Goal: Transaction & Acquisition: Purchase product/service

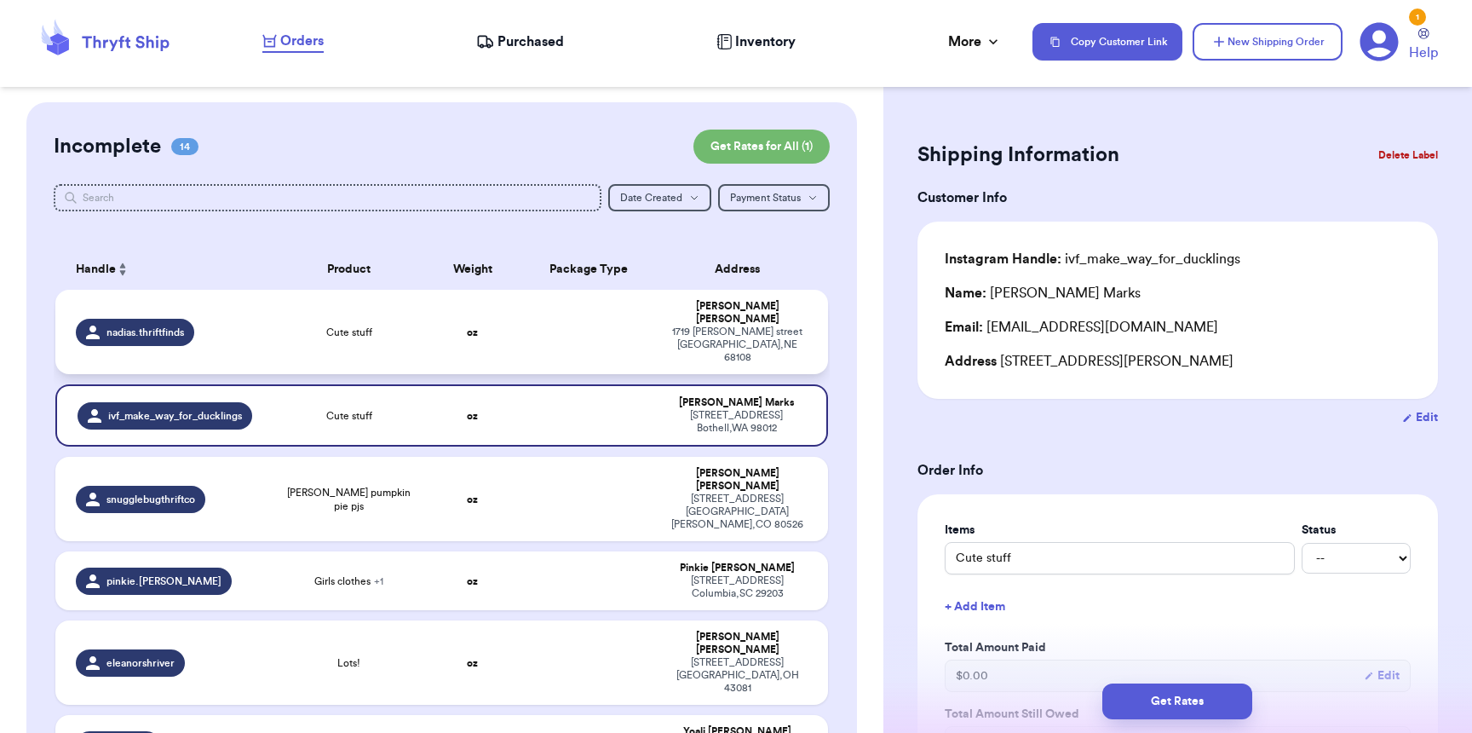
click at [331, 326] on span "Cute stuff" at bounding box center [349, 333] width 46 height 14
type input "Cute stuff"
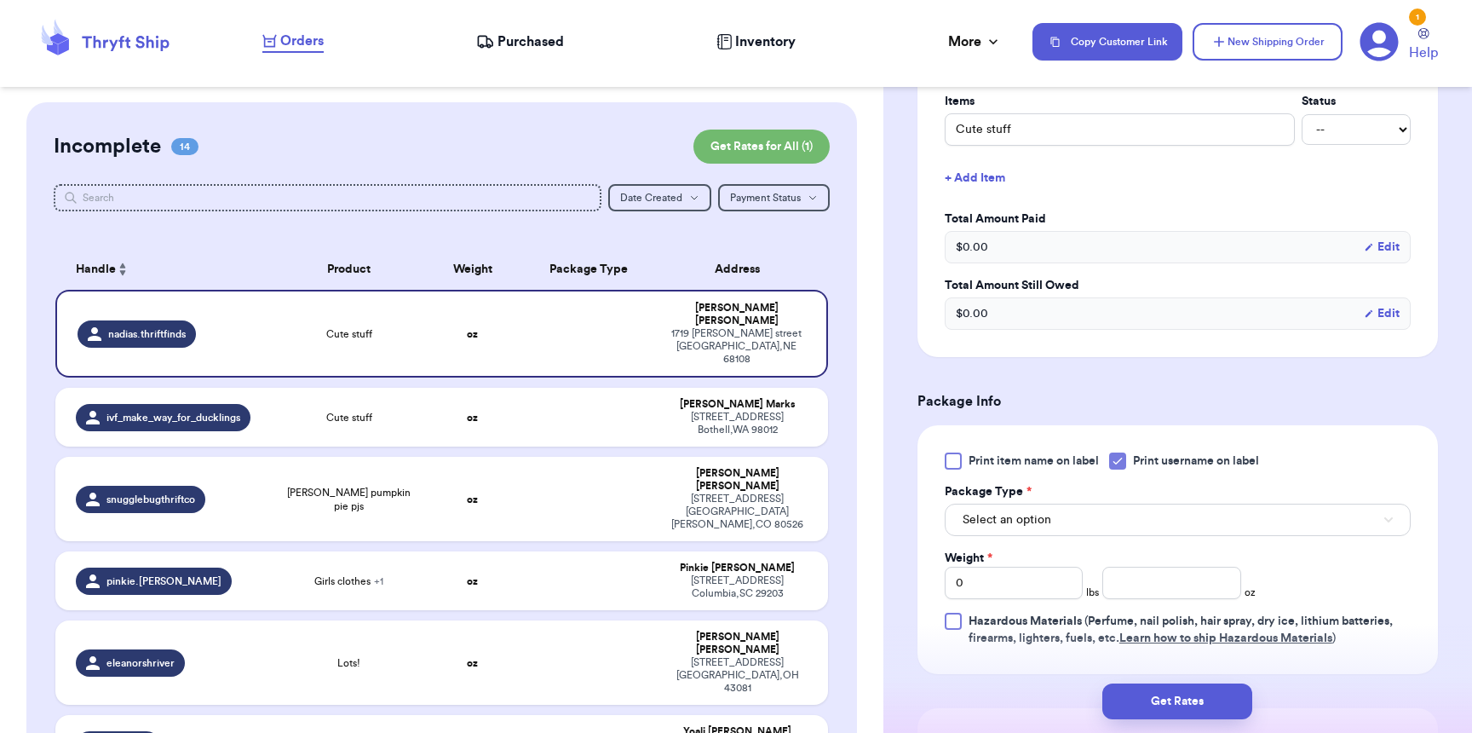
scroll to position [790, 0]
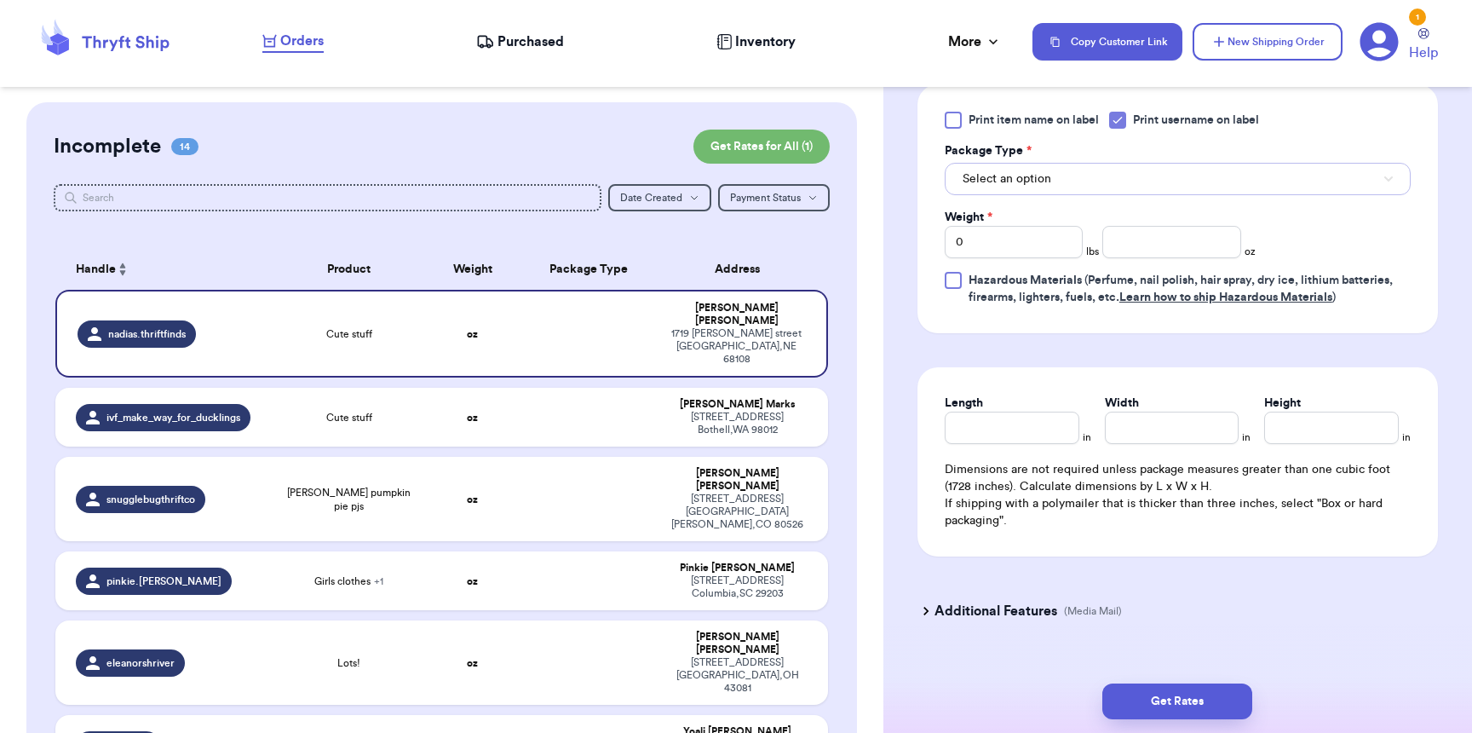
click at [1049, 170] on span "Select an option" at bounding box center [1007, 178] width 89 height 17
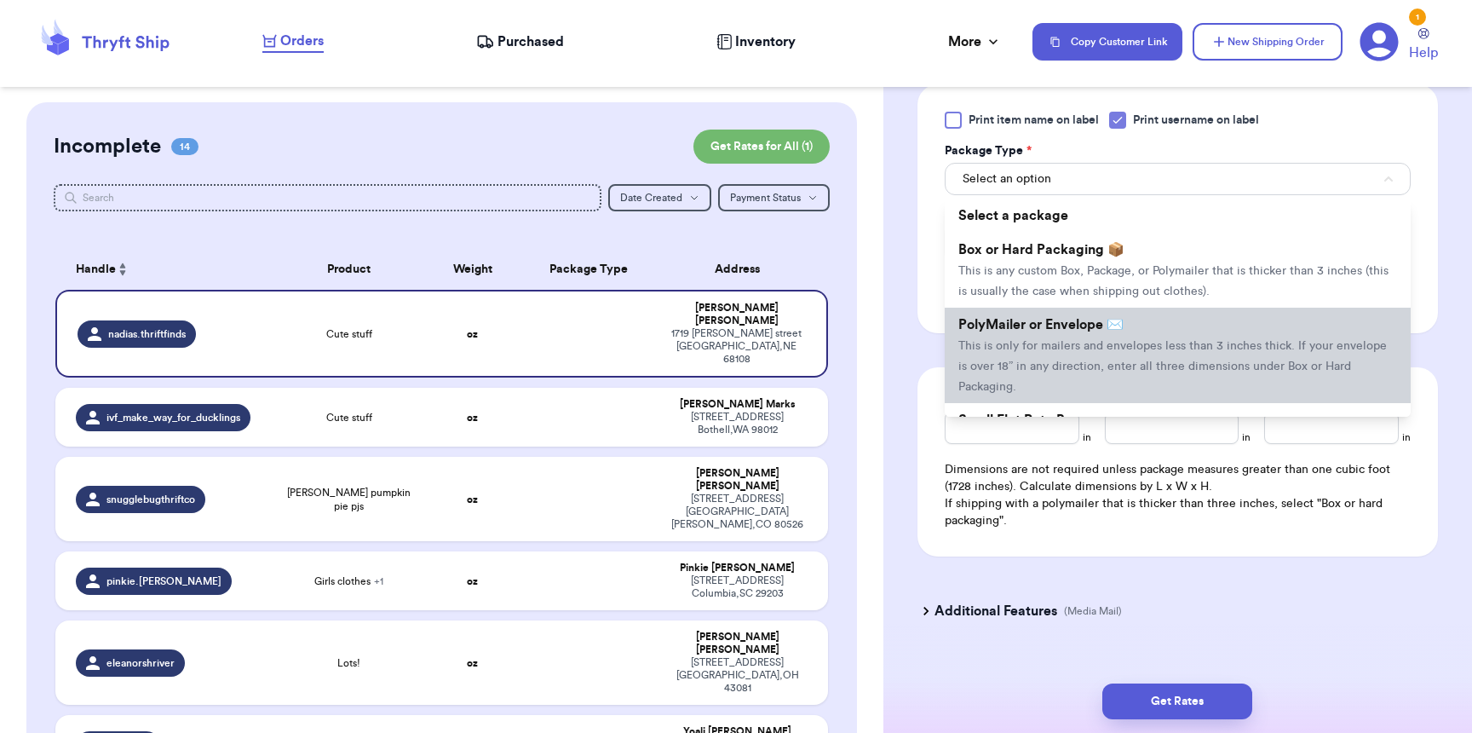
click at [1054, 318] on span "PolyMailer or Envelope ✉️" at bounding box center [1041, 325] width 165 height 14
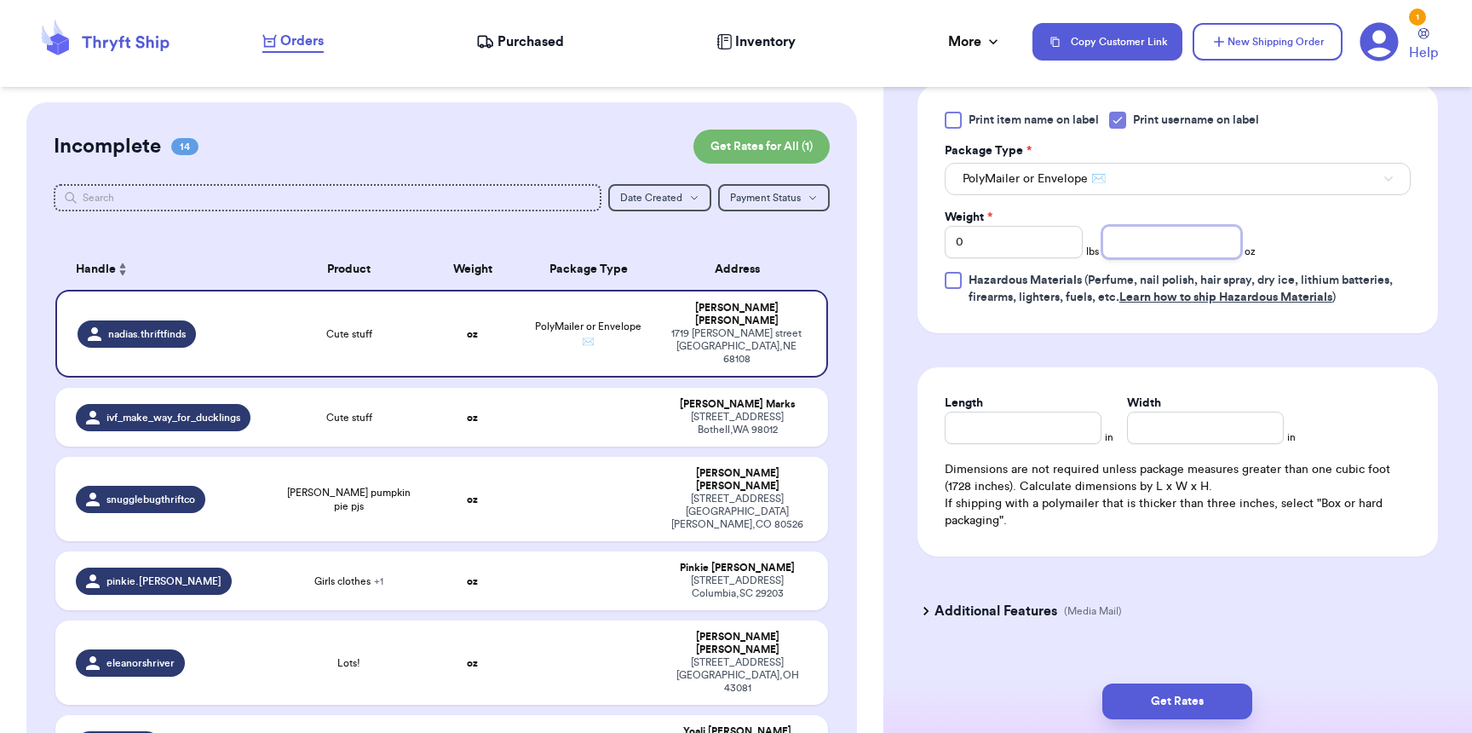
click at [1141, 234] on input "number" at bounding box center [1172, 242] width 138 height 32
type input "13"
click at [1059, 409] on div "Length" at bounding box center [1023, 403] width 157 height 17
click at [1057, 412] on input "Length" at bounding box center [1023, 428] width 157 height 32
type input "10"
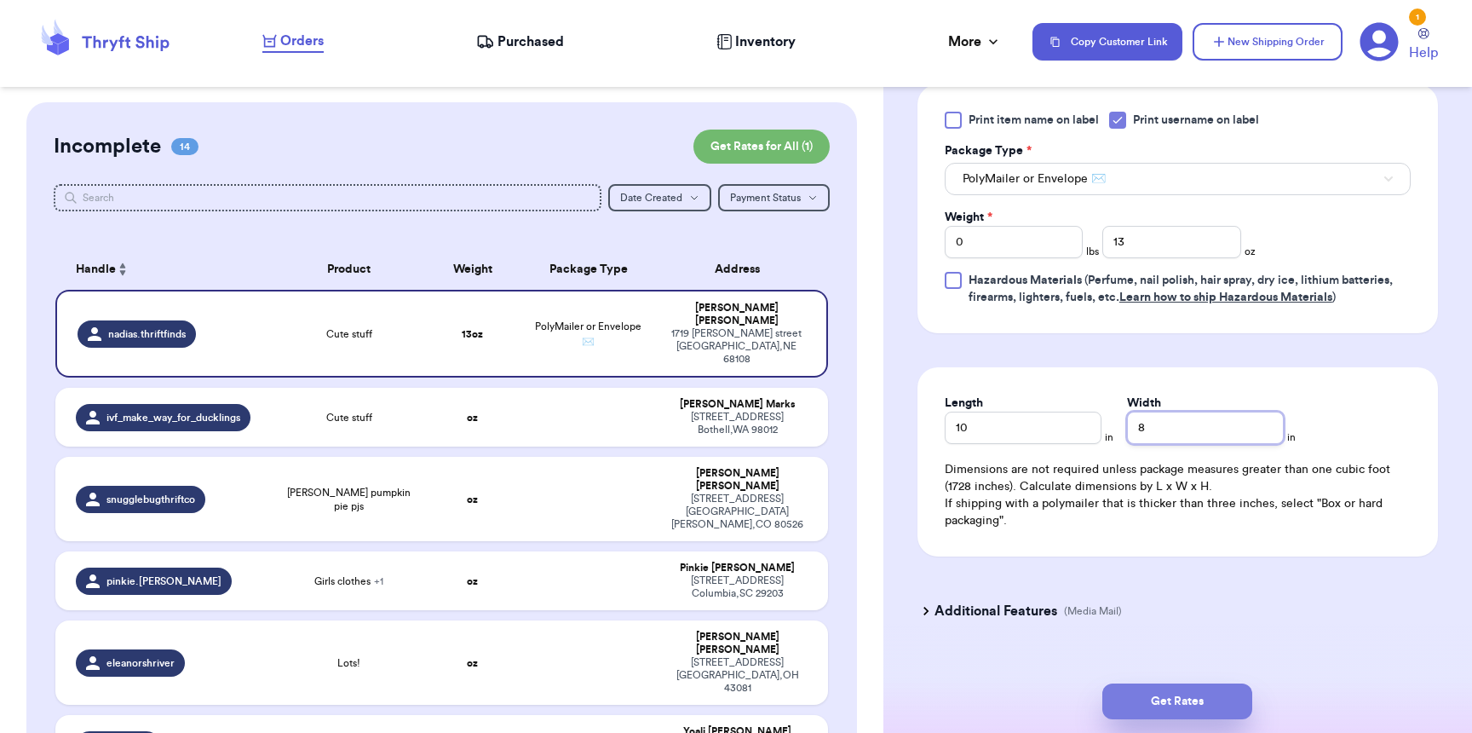
type input "8"
click at [1225, 691] on button "Get Rates" at bounding box center [1178, 701] width 150 height 36
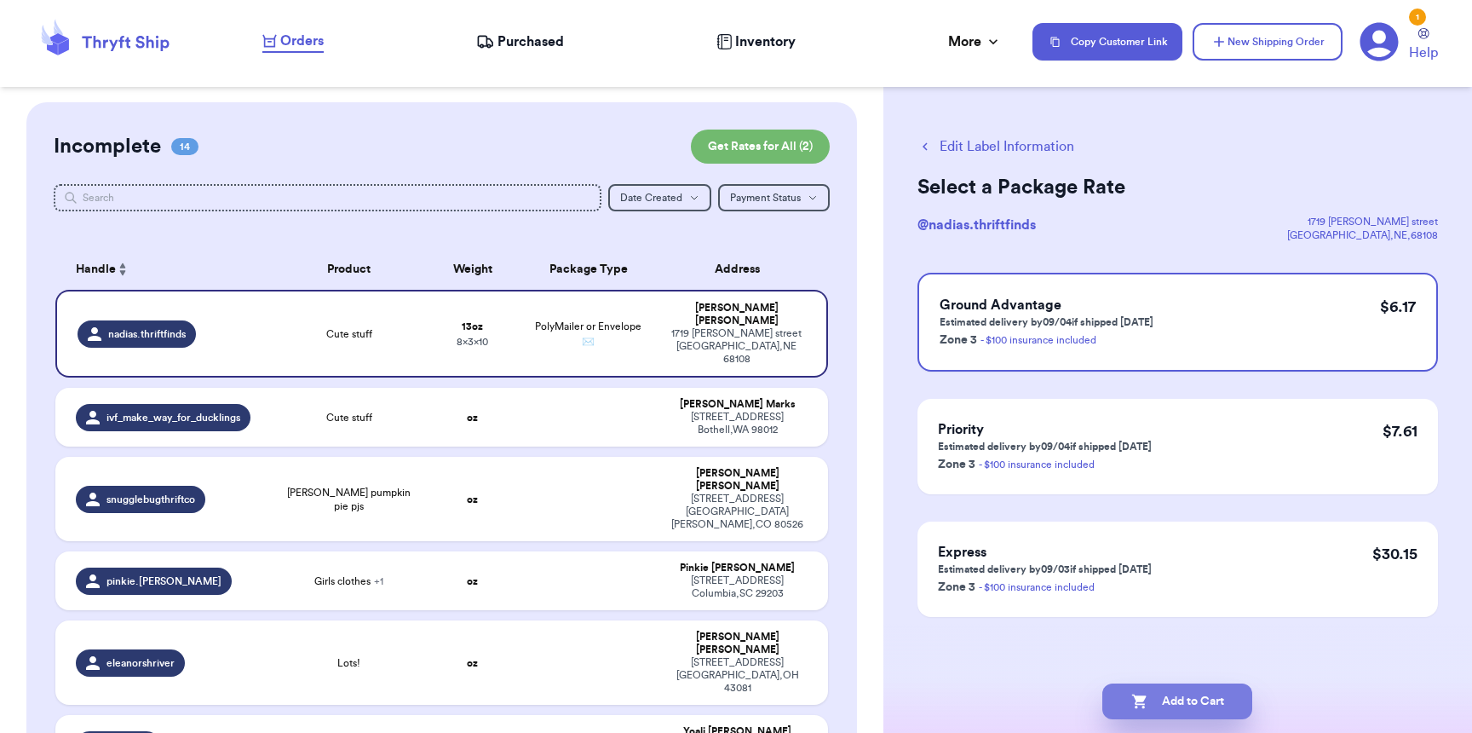
click at [1200, 700] on button "Add to Cart" at bounding box center [1178, 701] width 150 height 36
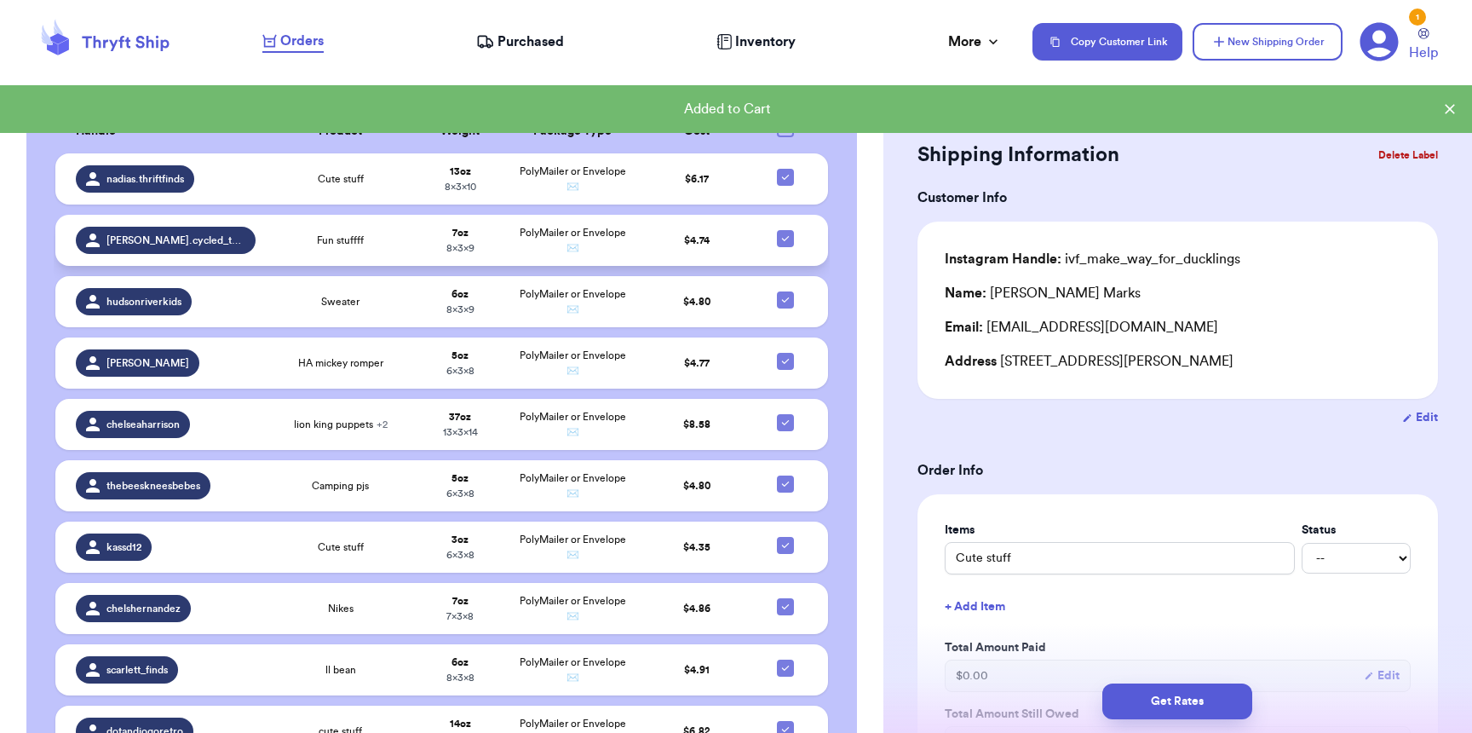
scroll to position [1167, 0]
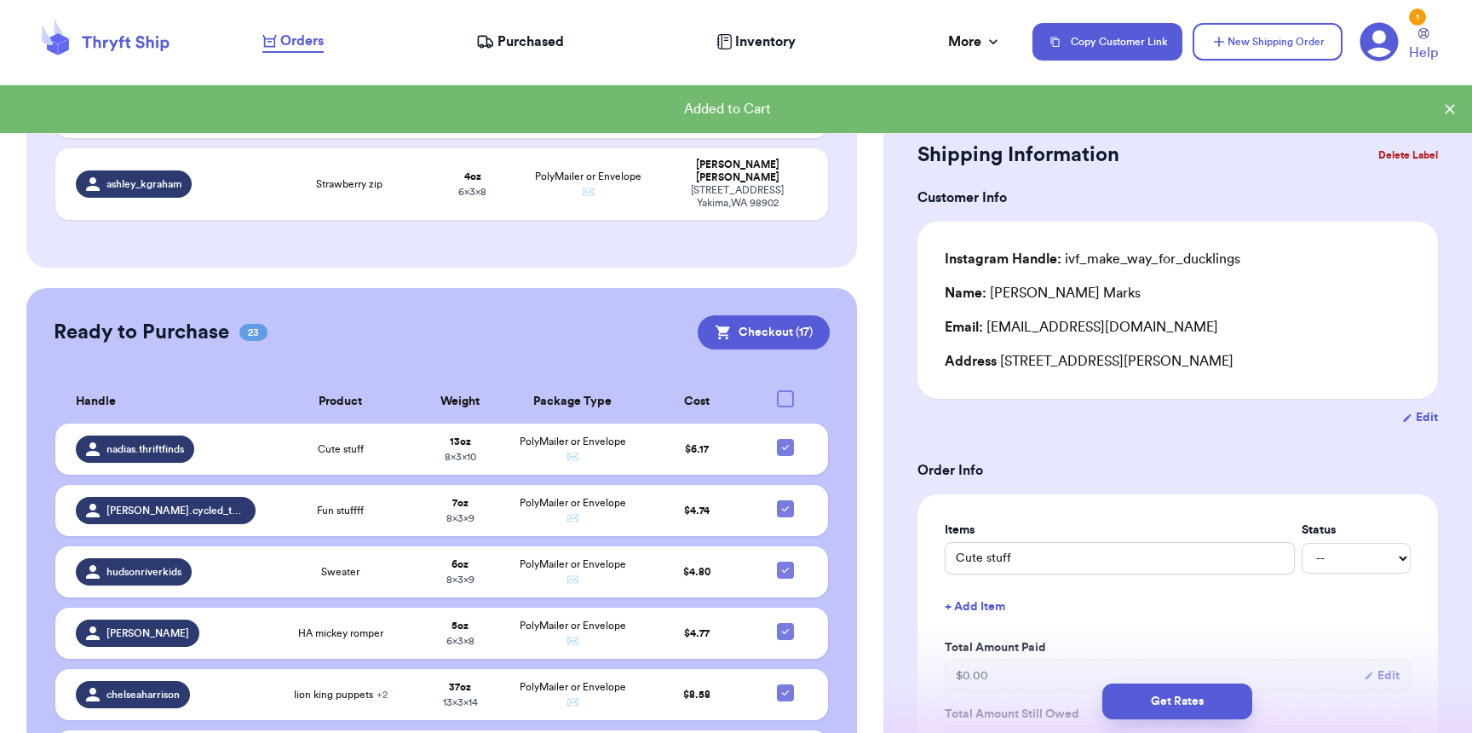
click at [777, 390] on div at bounding box center [785, 398] width 17 height 17
click at [785, 389] on input "checkbox" at bounding box center [785, 389] width 1 height 1
checkbox input "true"
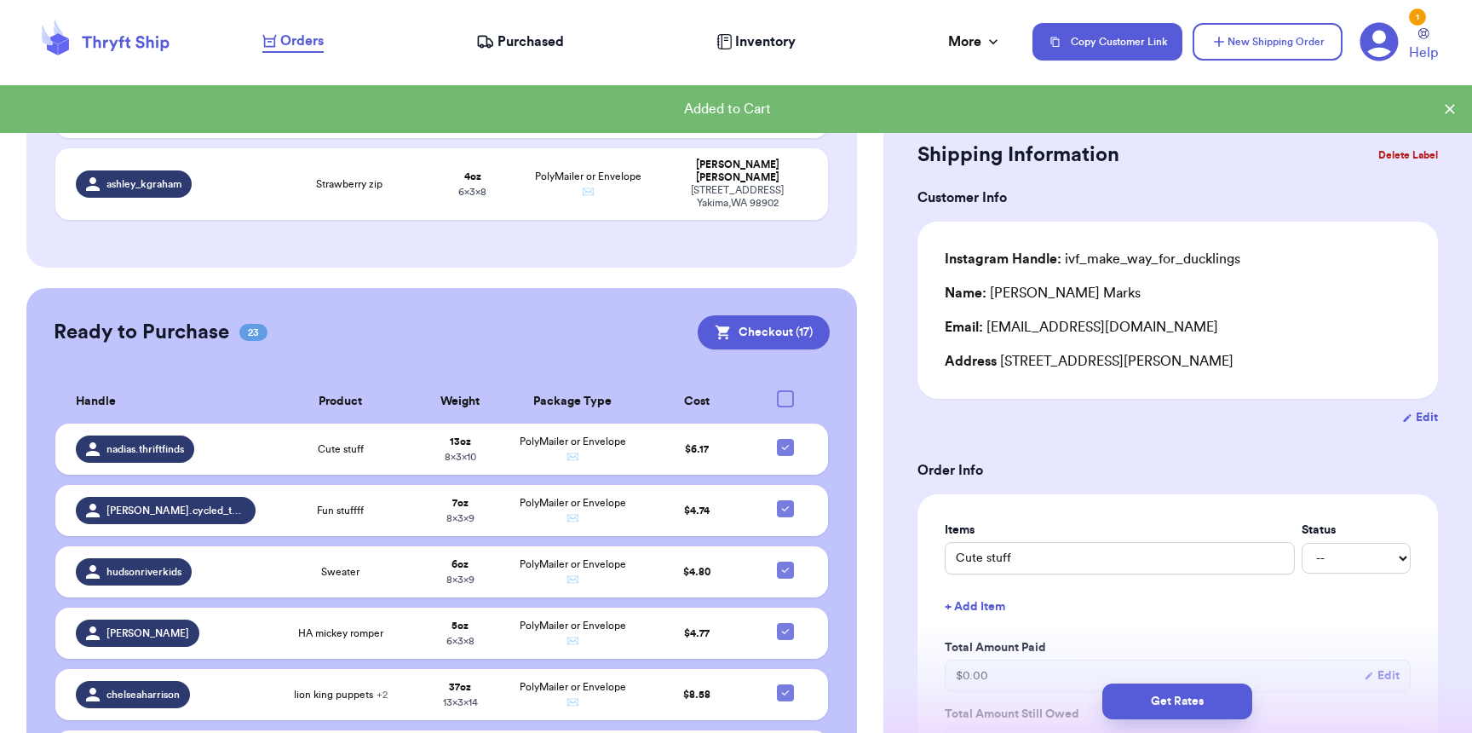
checkbox input "true"
click at [779, 392] on icon at bounding box center [786, 399] width 14 height 14
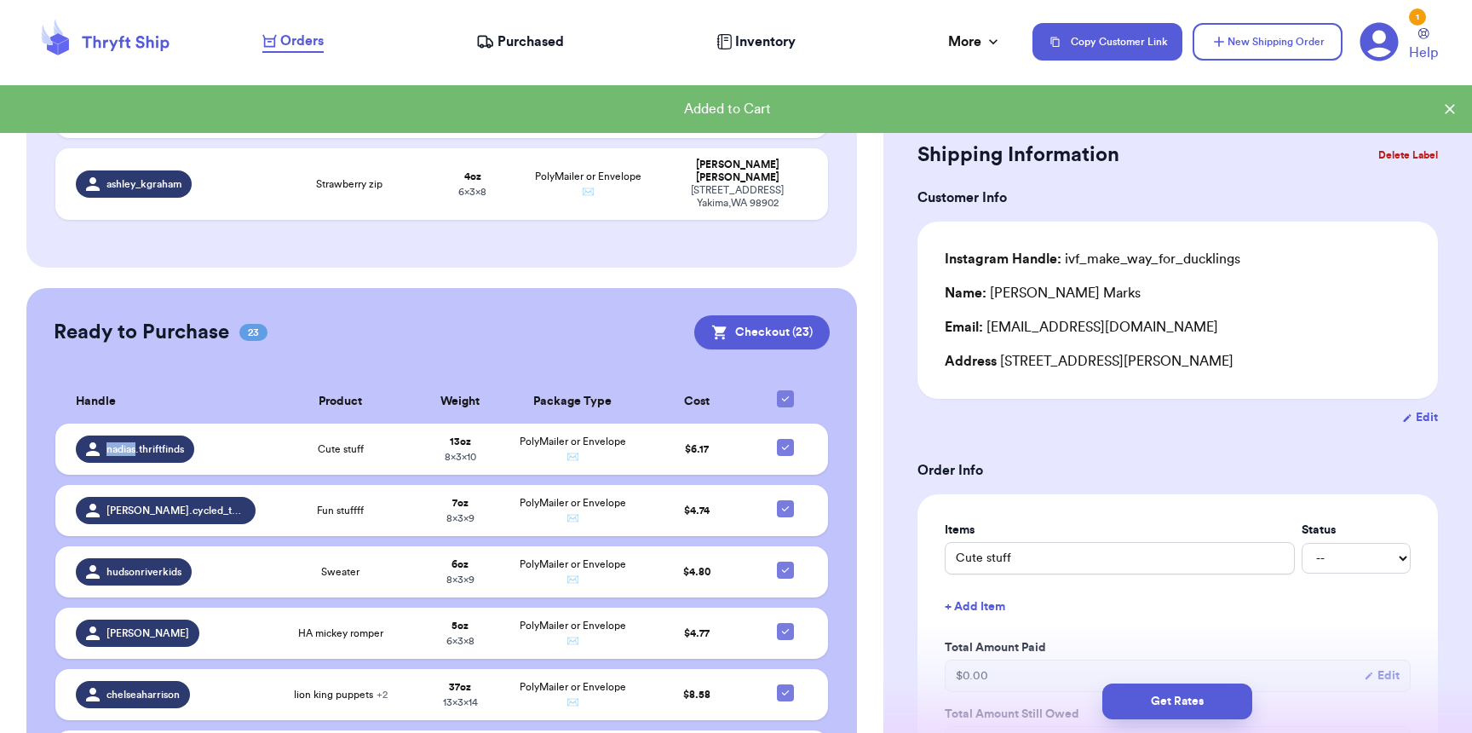
click at [785, 389] on input "checkbox" at bounding box center [785, 389] width 1 height 1
checkbox input "false"
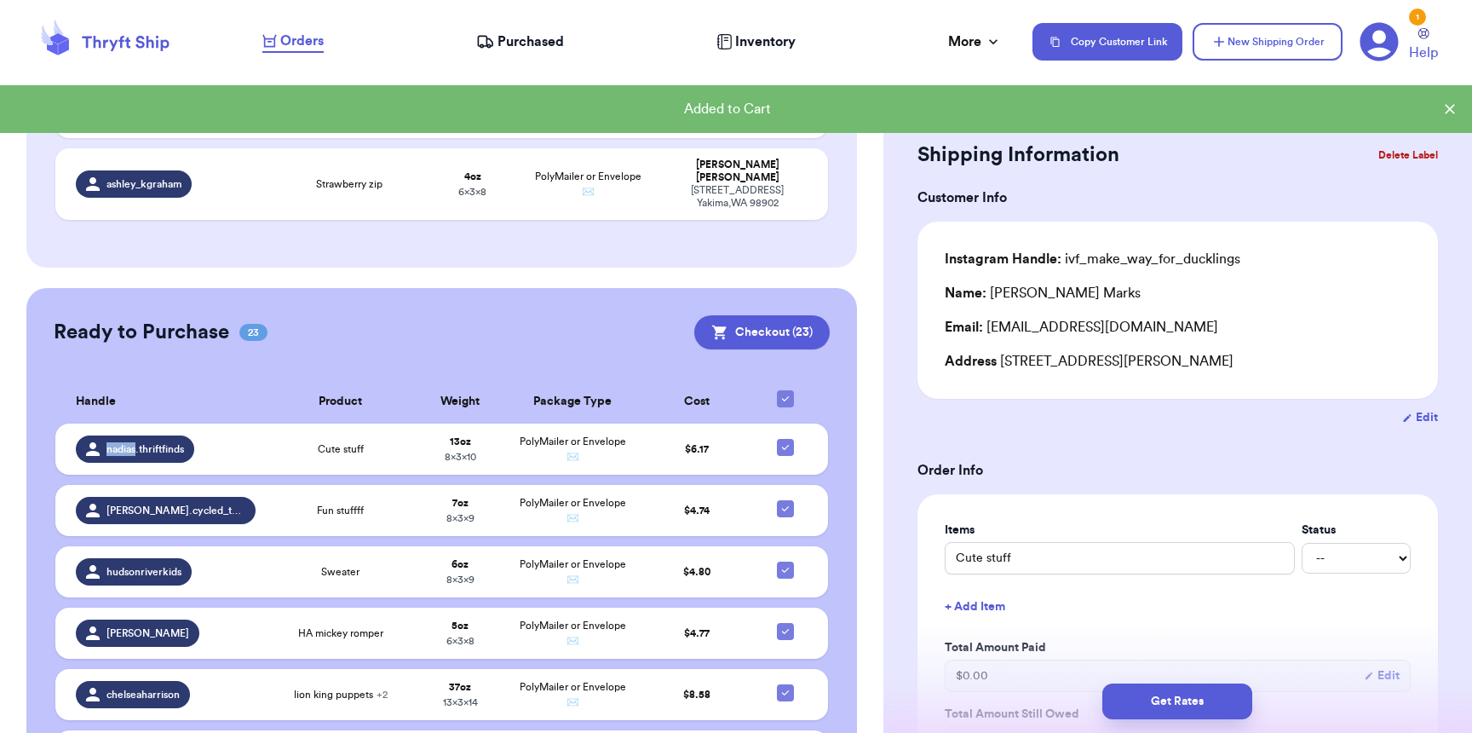
checkbox input "false"
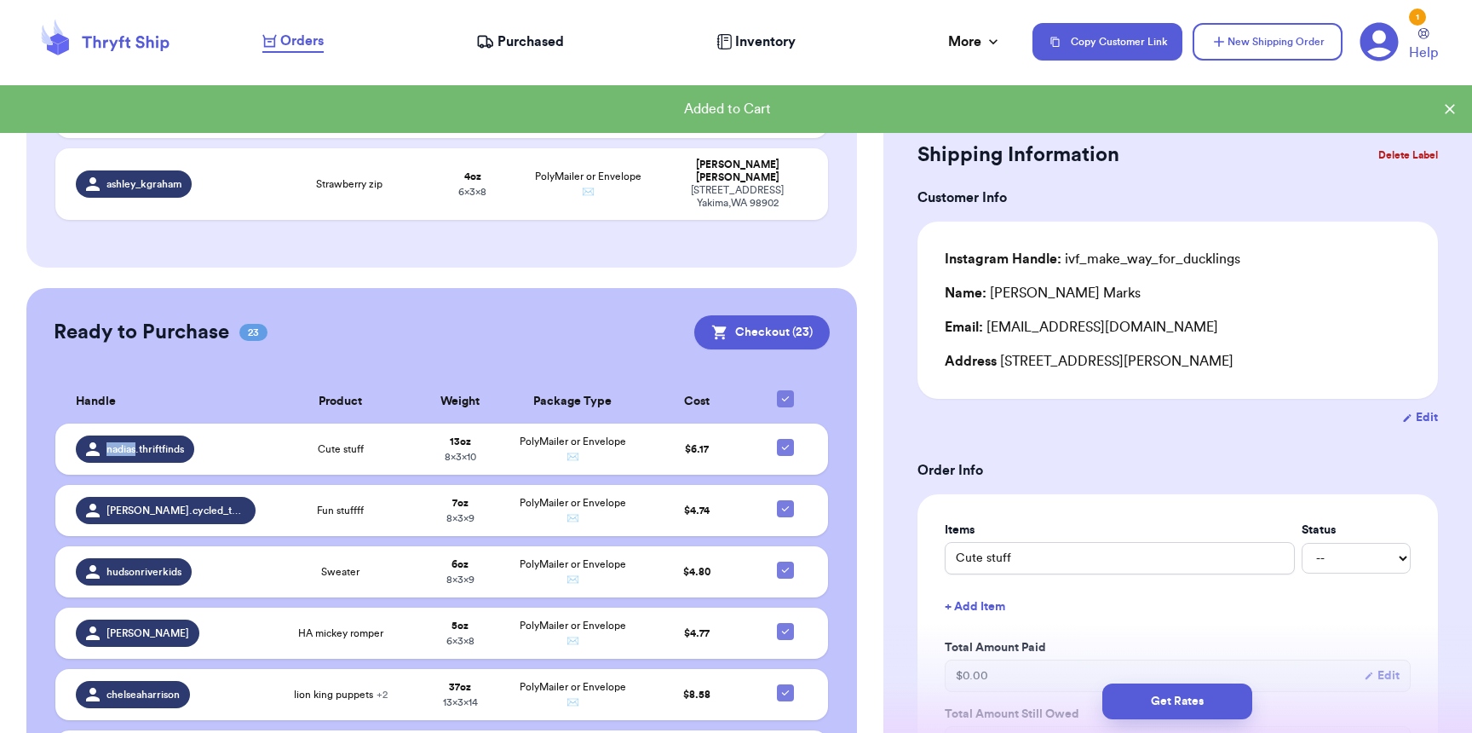
checkbox input "false"
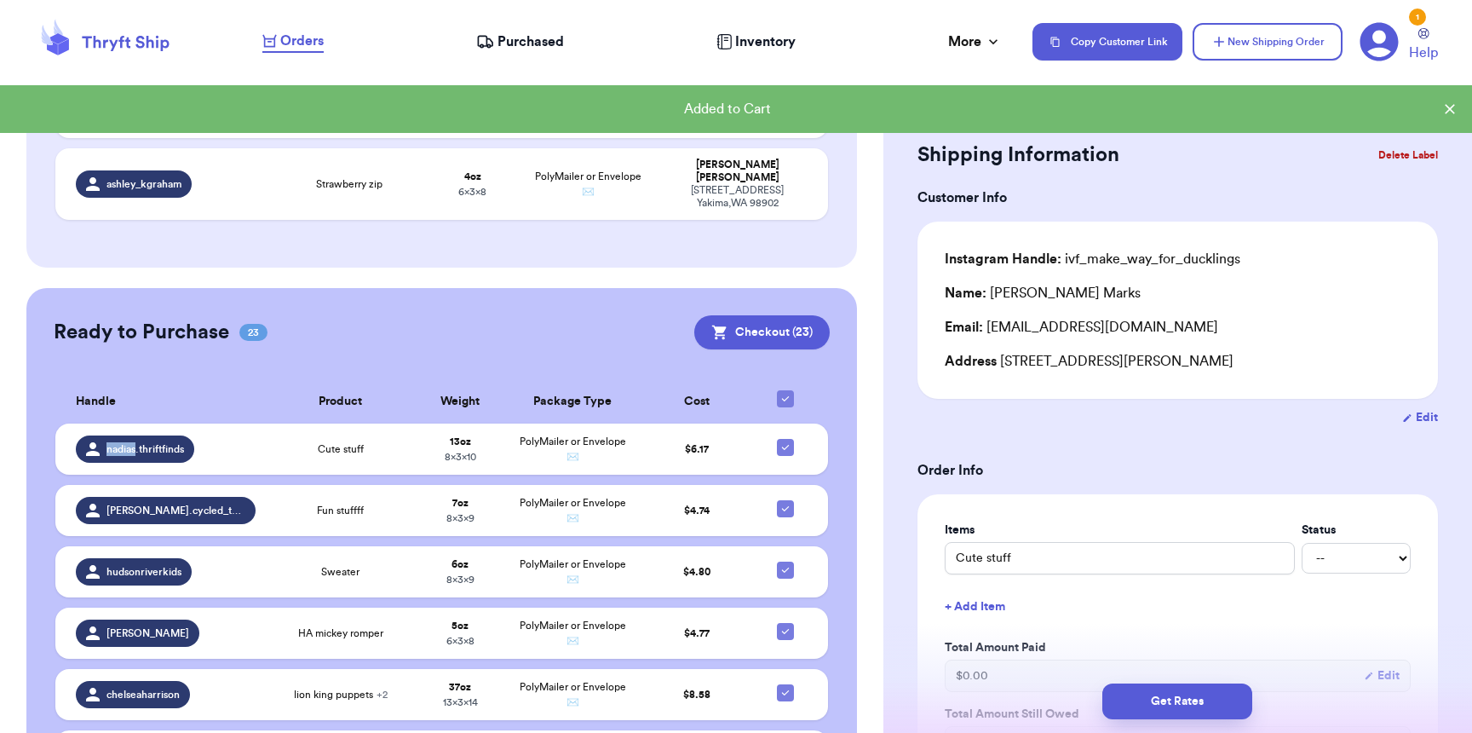
checkbox input "false"
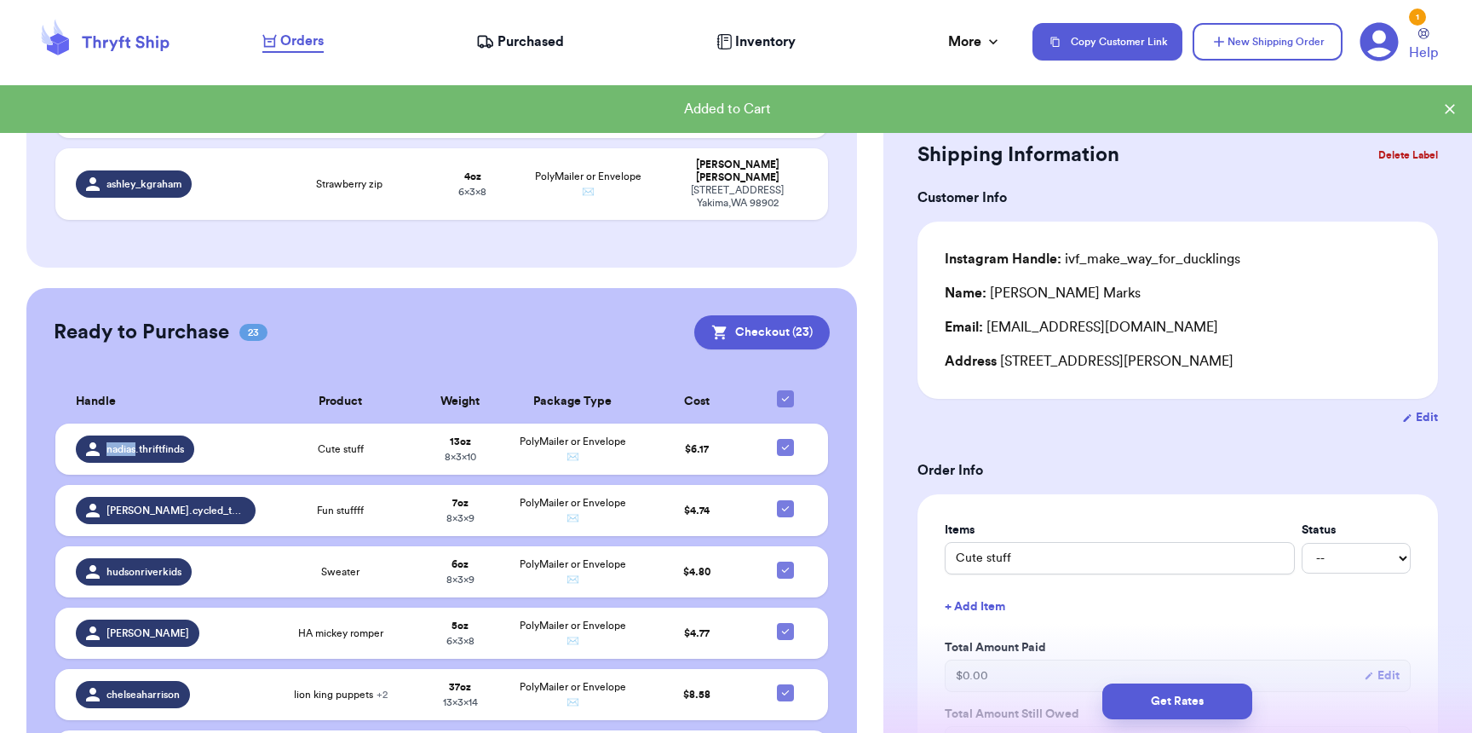
checkbox input "false"
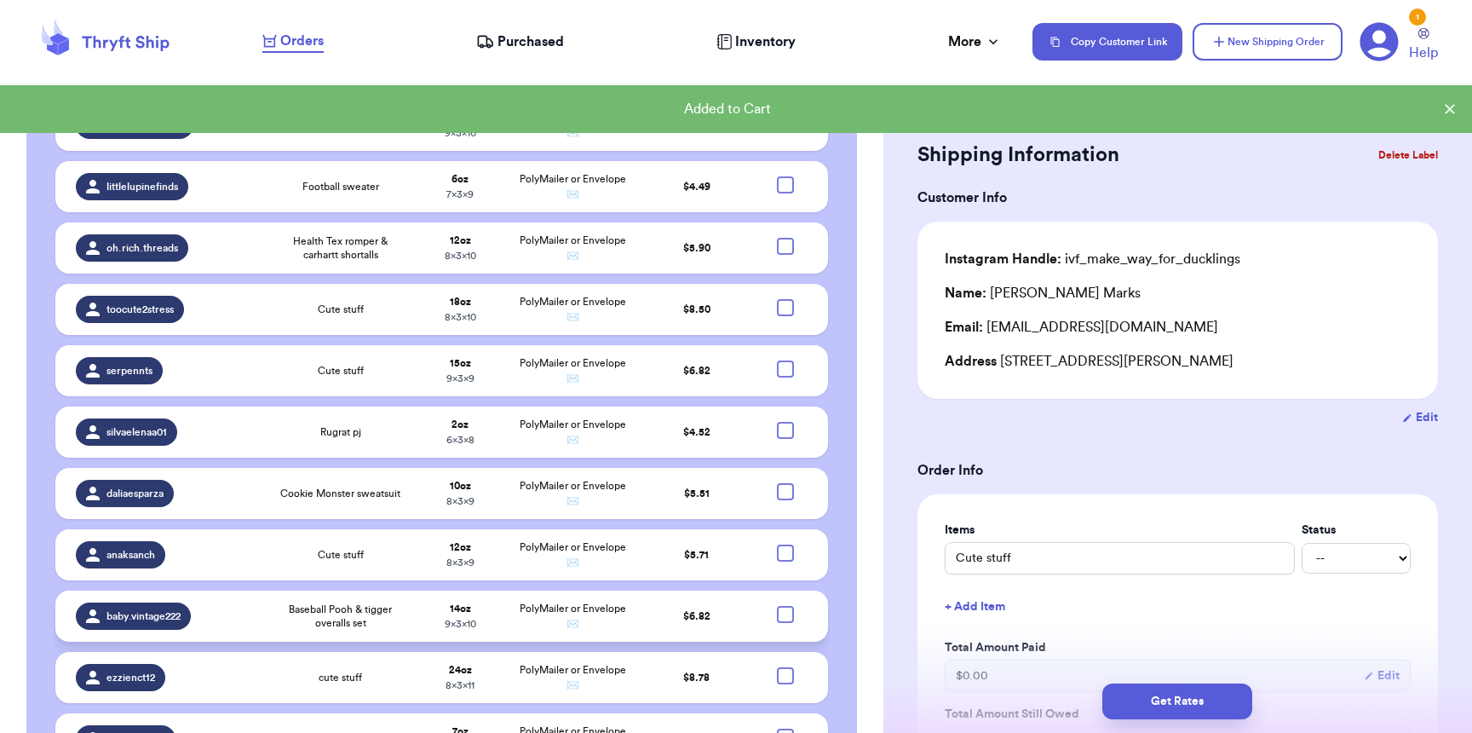
scroll to position [2132, 0]
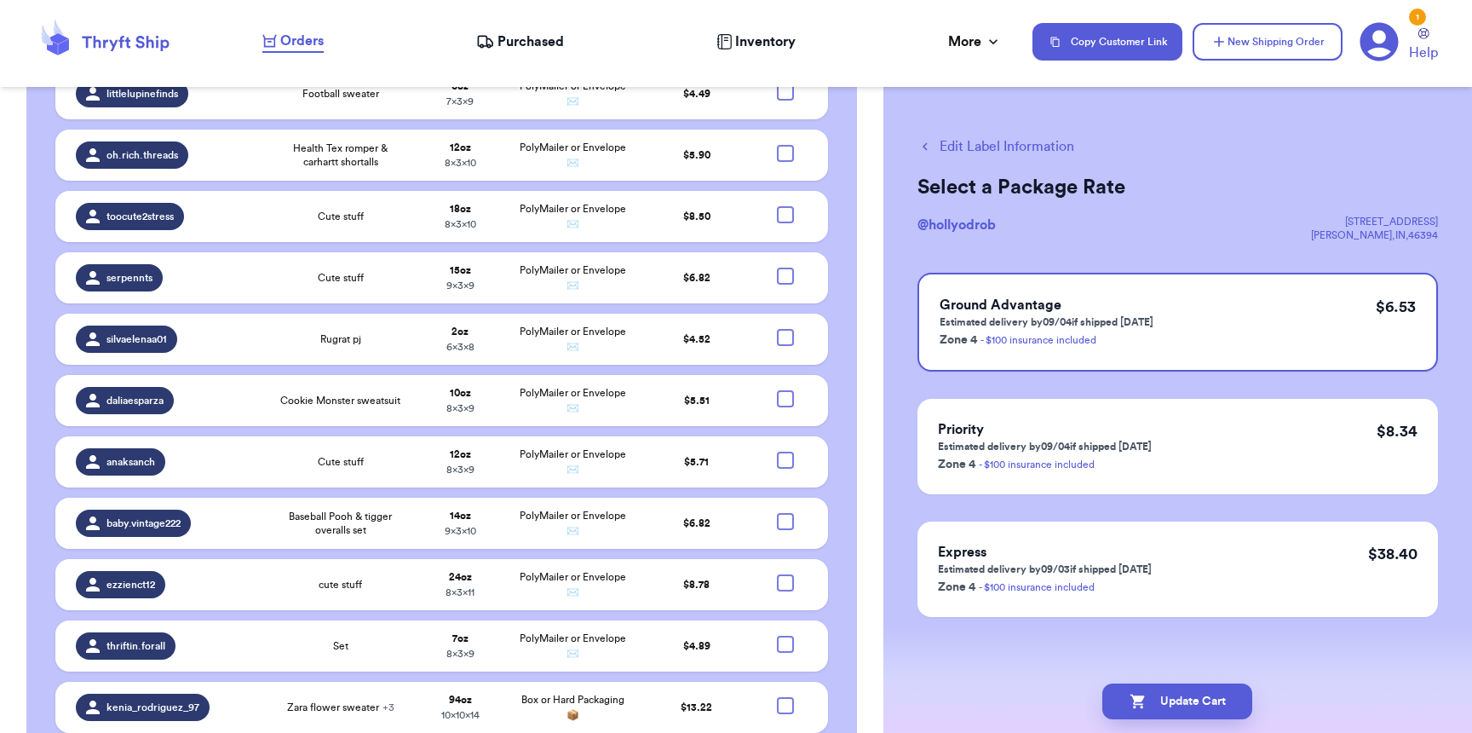
checkbox input "false"
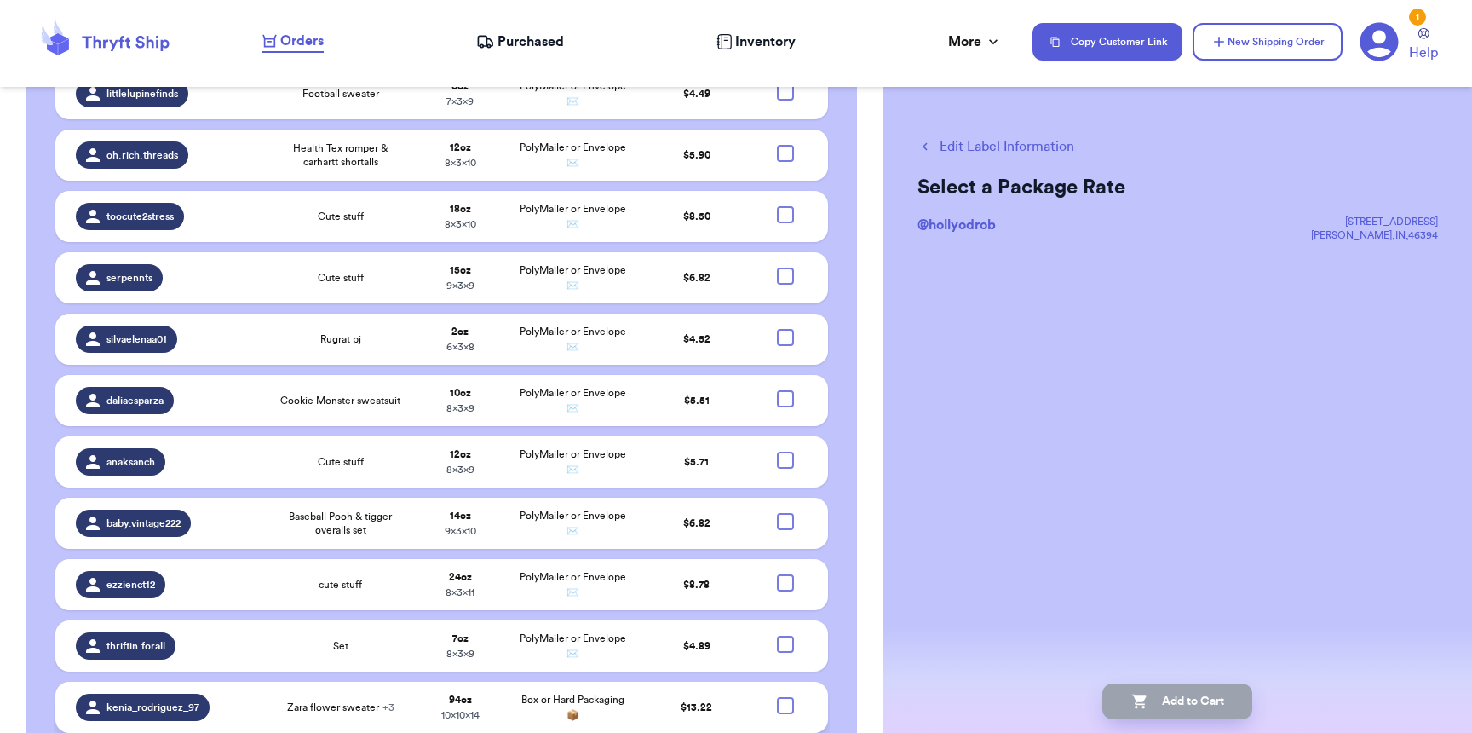
click at [779, 697] on div at bounding box center [785, 705] width 17 height 17
click at [785, 696] on input "checkbox" at bounding box center [785, 696] width 1 height 1
checkbox input "true"
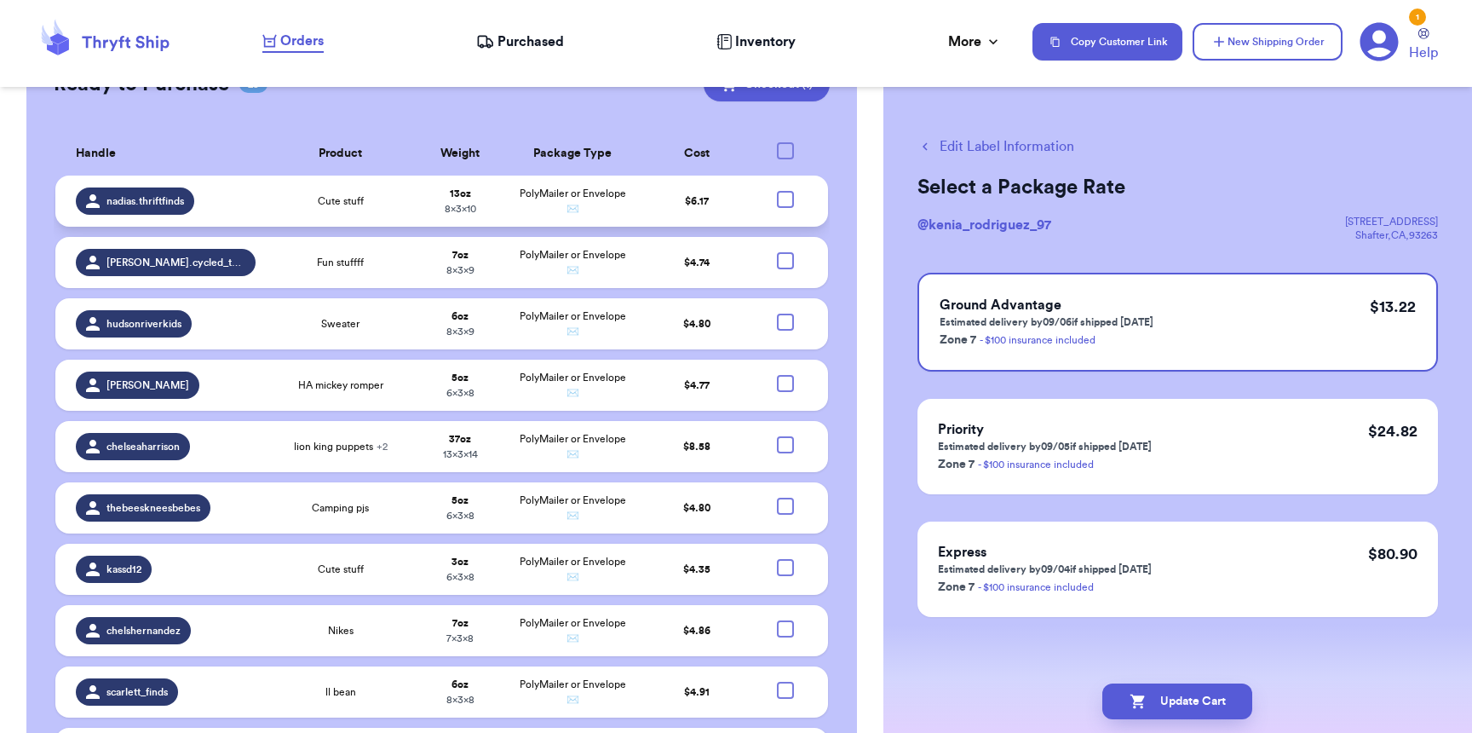
scroll to position [1415, 0]
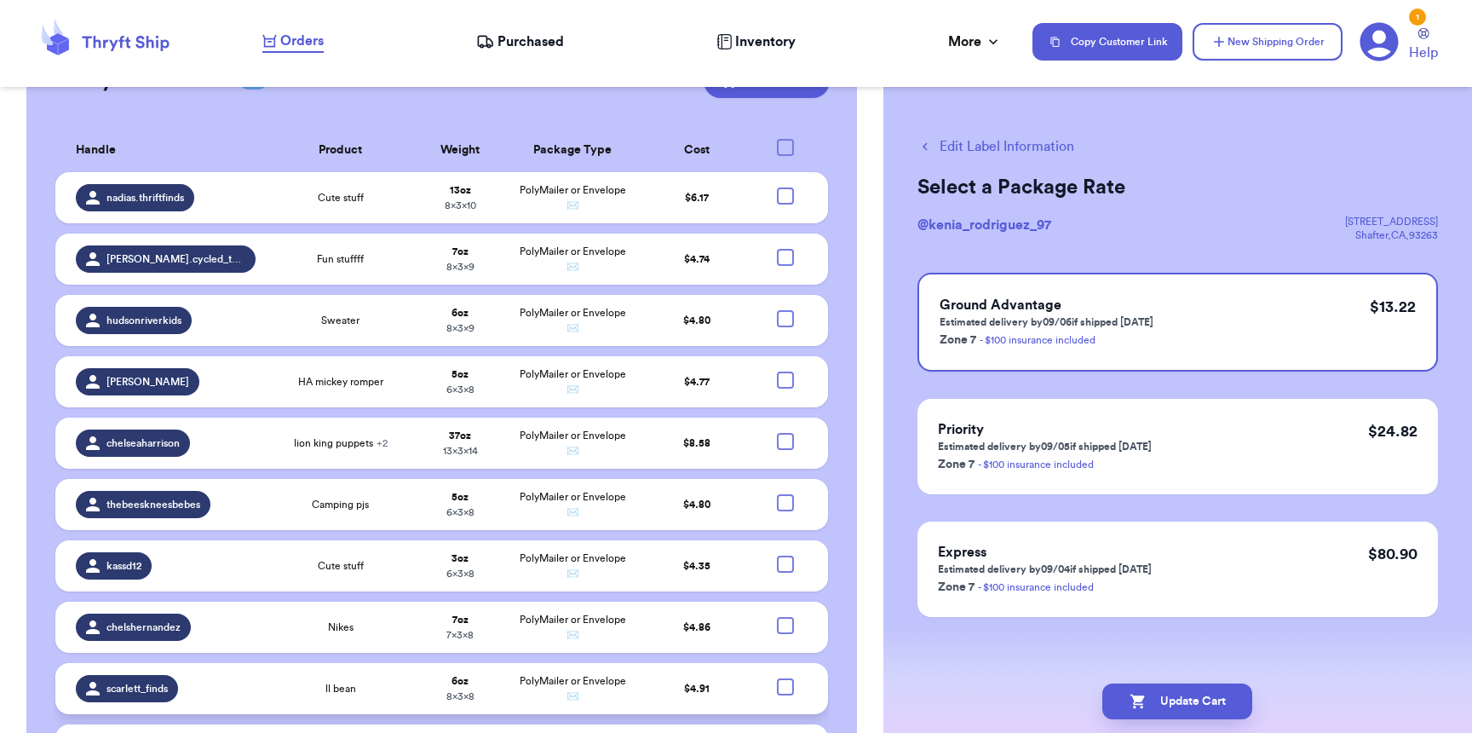
click at [777, 678] on div at bounding box center [785, 686] width 17 height 17
click at [785, 677] on input "checkbox" at bounding box center [785, 677] width 1 height 1
checkbox input "true"
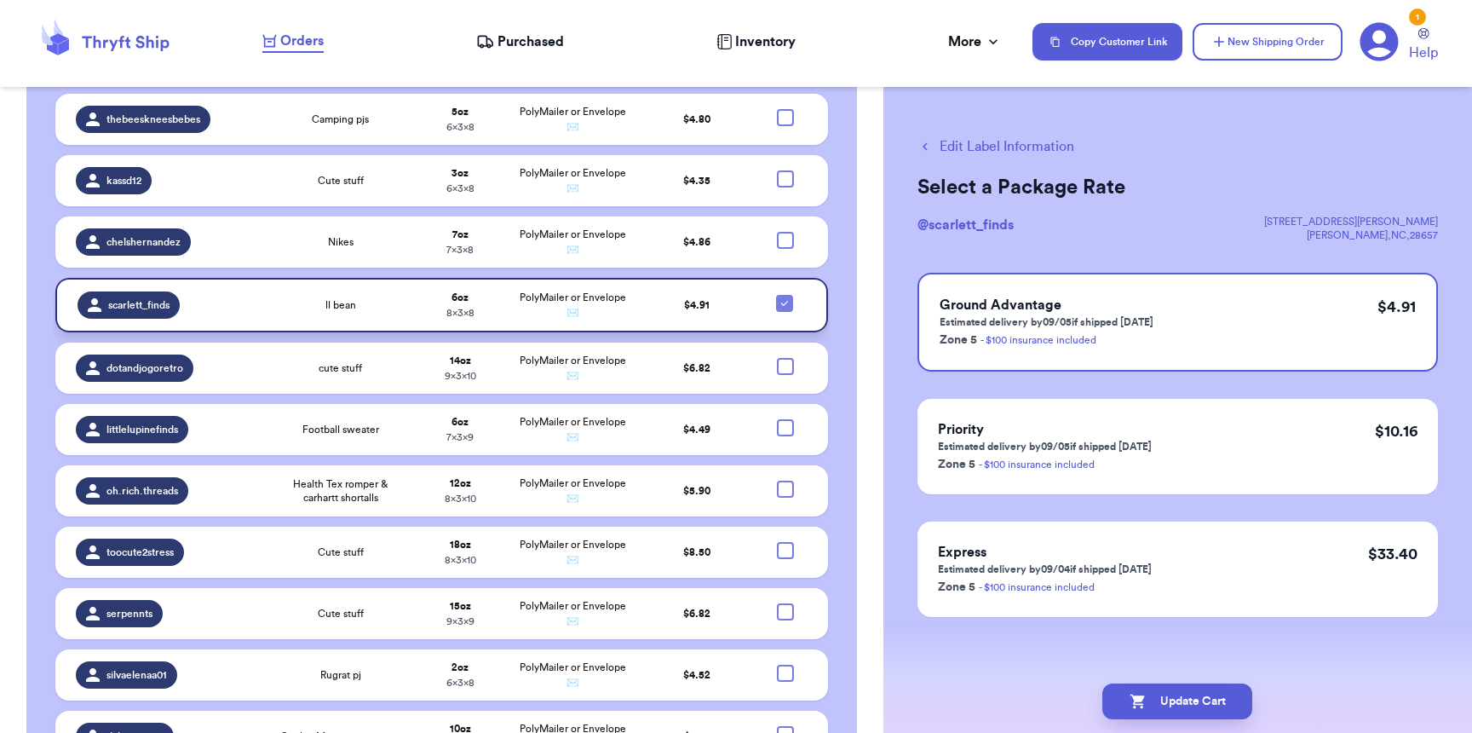
scroll to position [2002, 0]
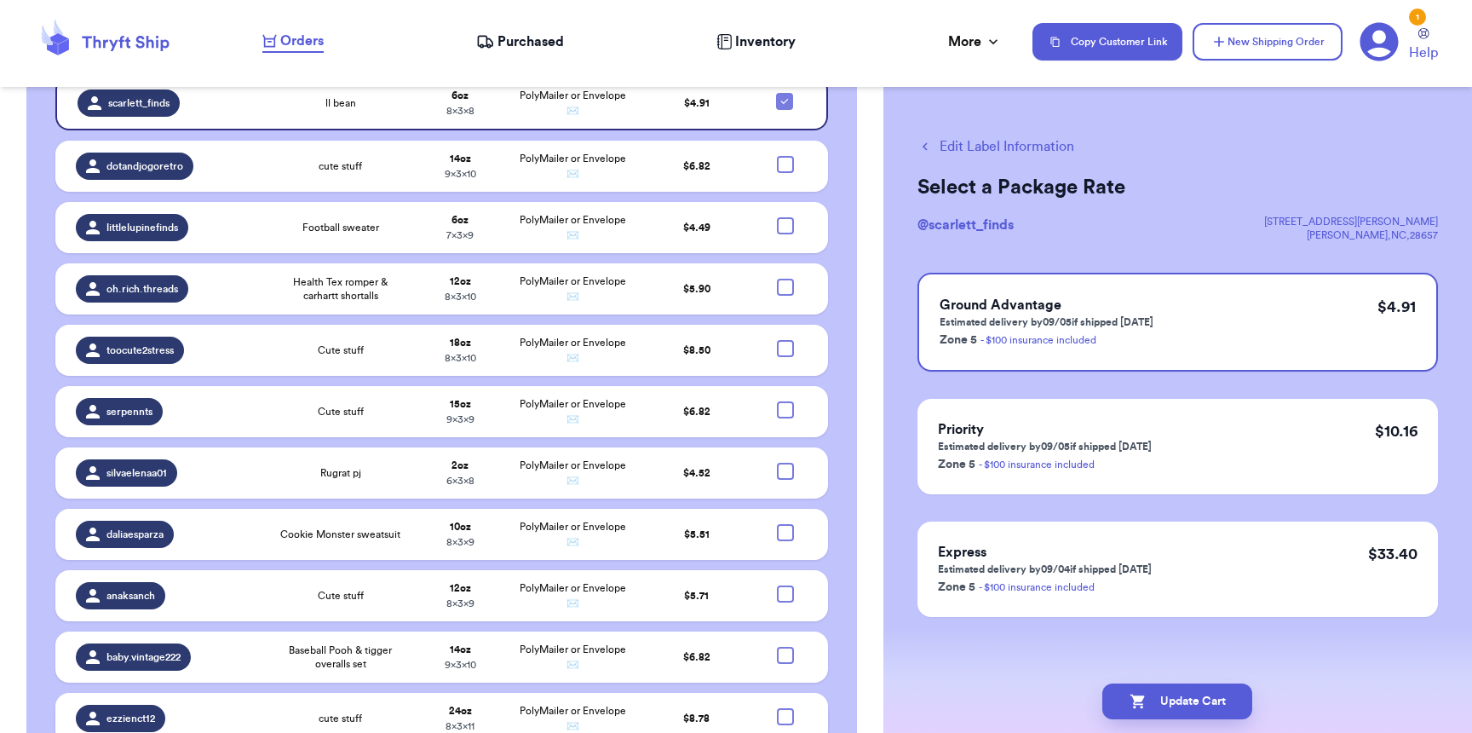
click at [773, 693] on td at bounding box center [790, 718] width 75 height 51
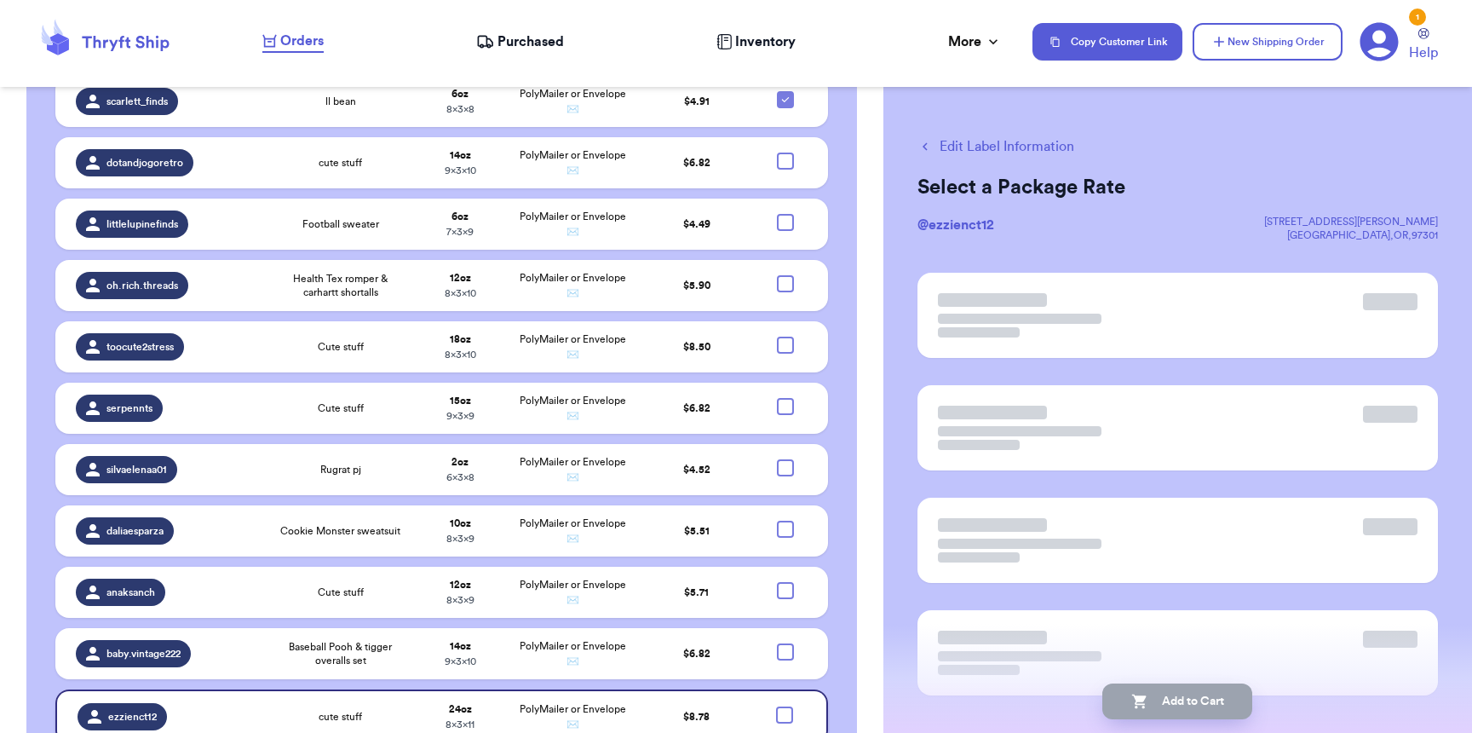
scroll to position [1998, 0]
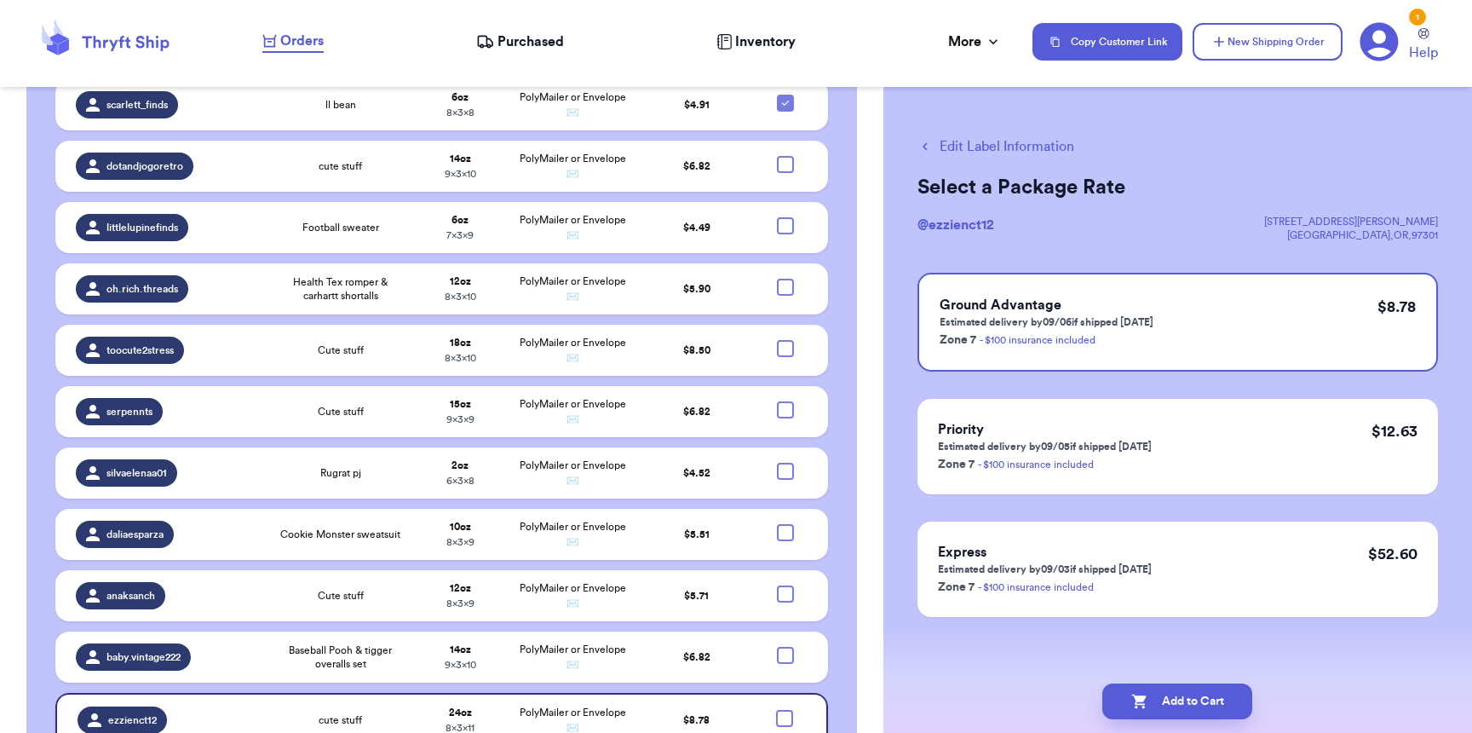
click at [776, 710] on div at bounding box center [784, 718] width 17 height 17
click at [784, 709] on input "checkbox" at bounding box center [784, 709] width 1 height 1
checkbox input "true"
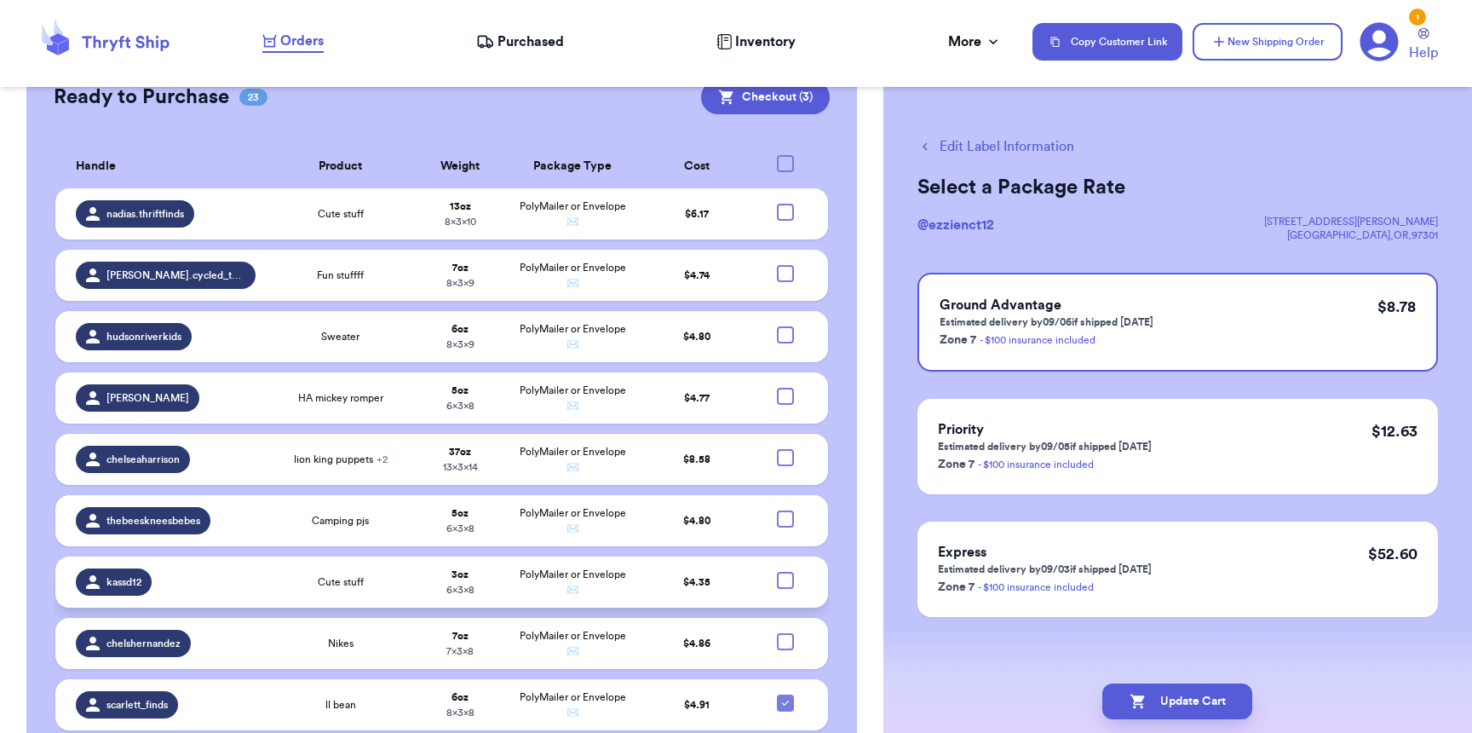
scroll to position [1397, 0]
click at [777, 327] on div at bounding box center [785, 335] width 17 height 17
click at [785, 326] on input "checkbox" at bounding box center [785, 326] width 1 height 1
checkbox input "true"
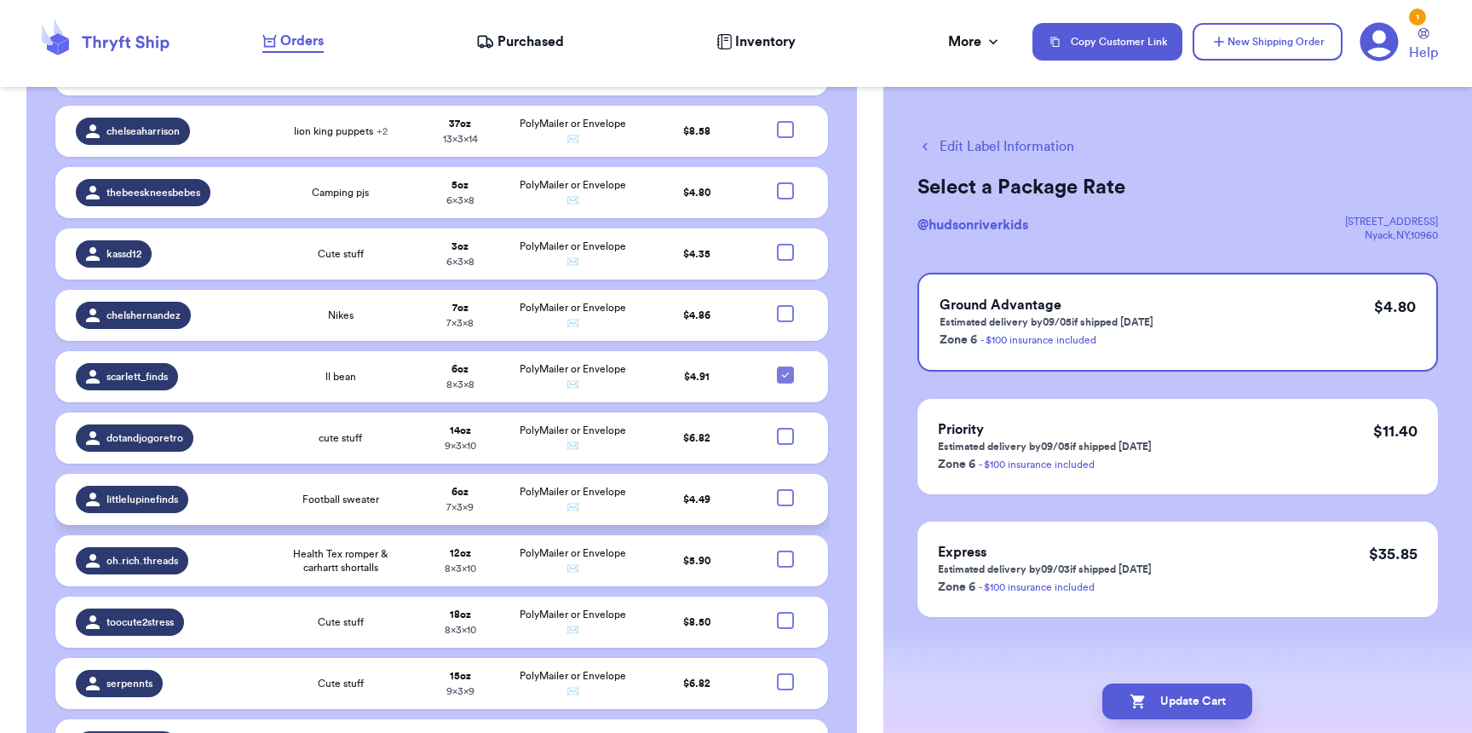
scroll to position [1922, 0]
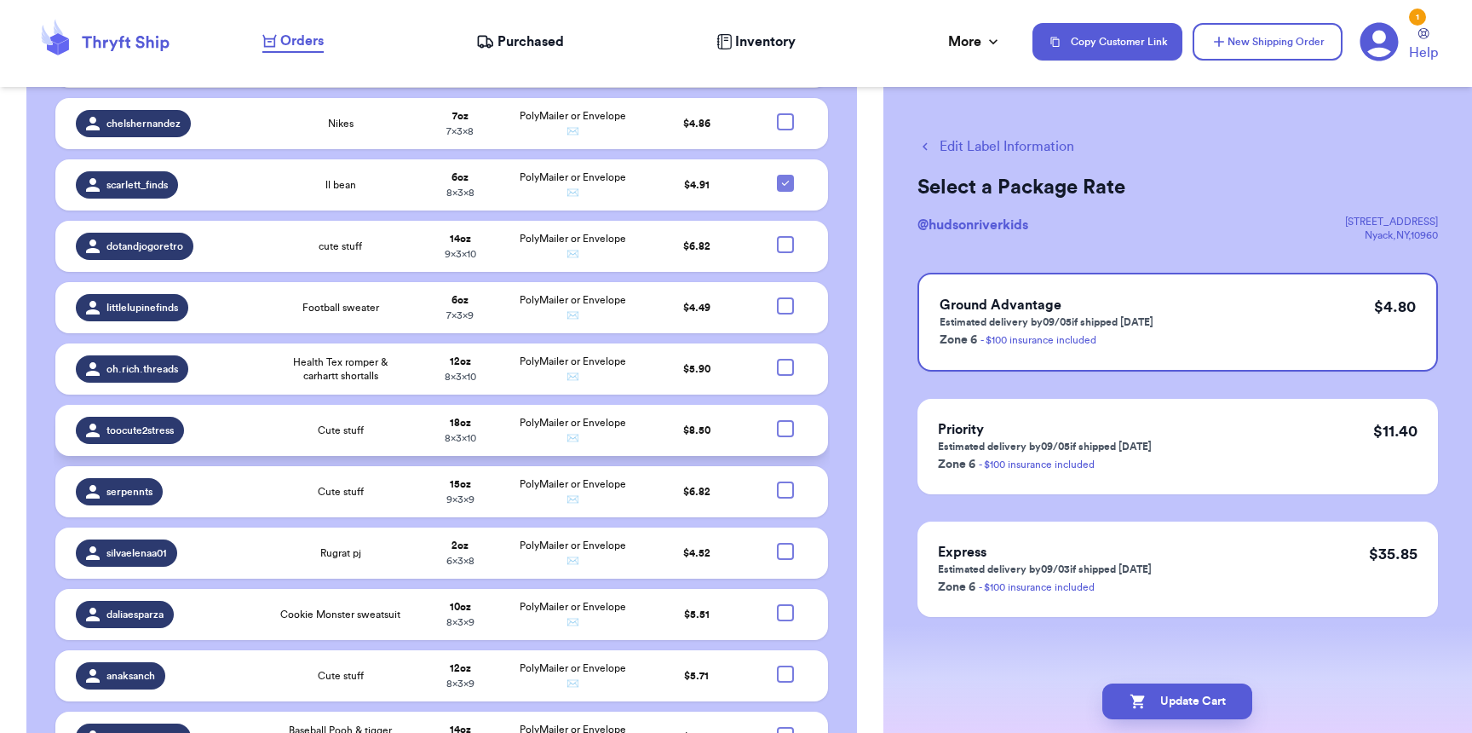
click at [777, 420] on div at bounding box center [785, 428] width 17 height 17
click at [785, 419] on input "checkbox" at bounding box center [785, 419] width 1 height 1
checkbox input "true"
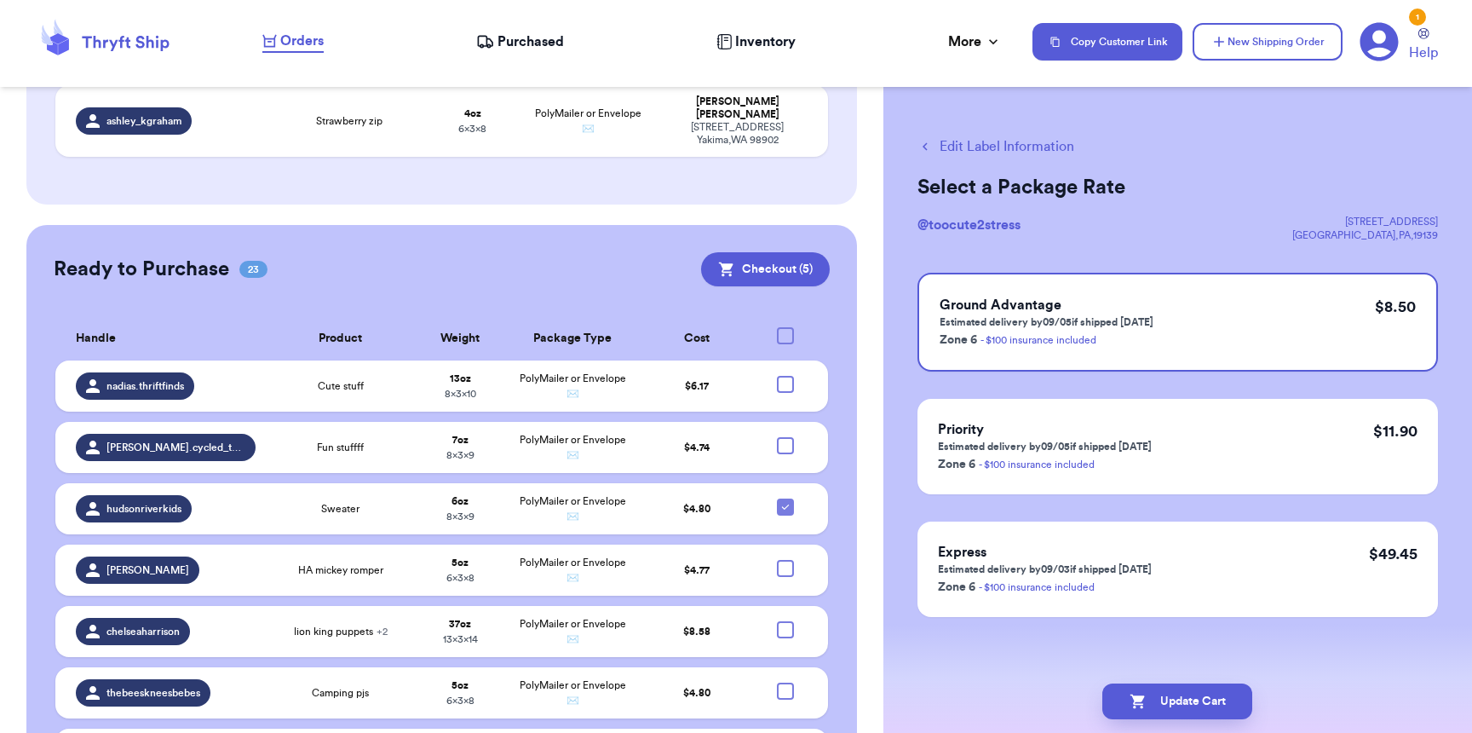
scroll to position [1241, 0]
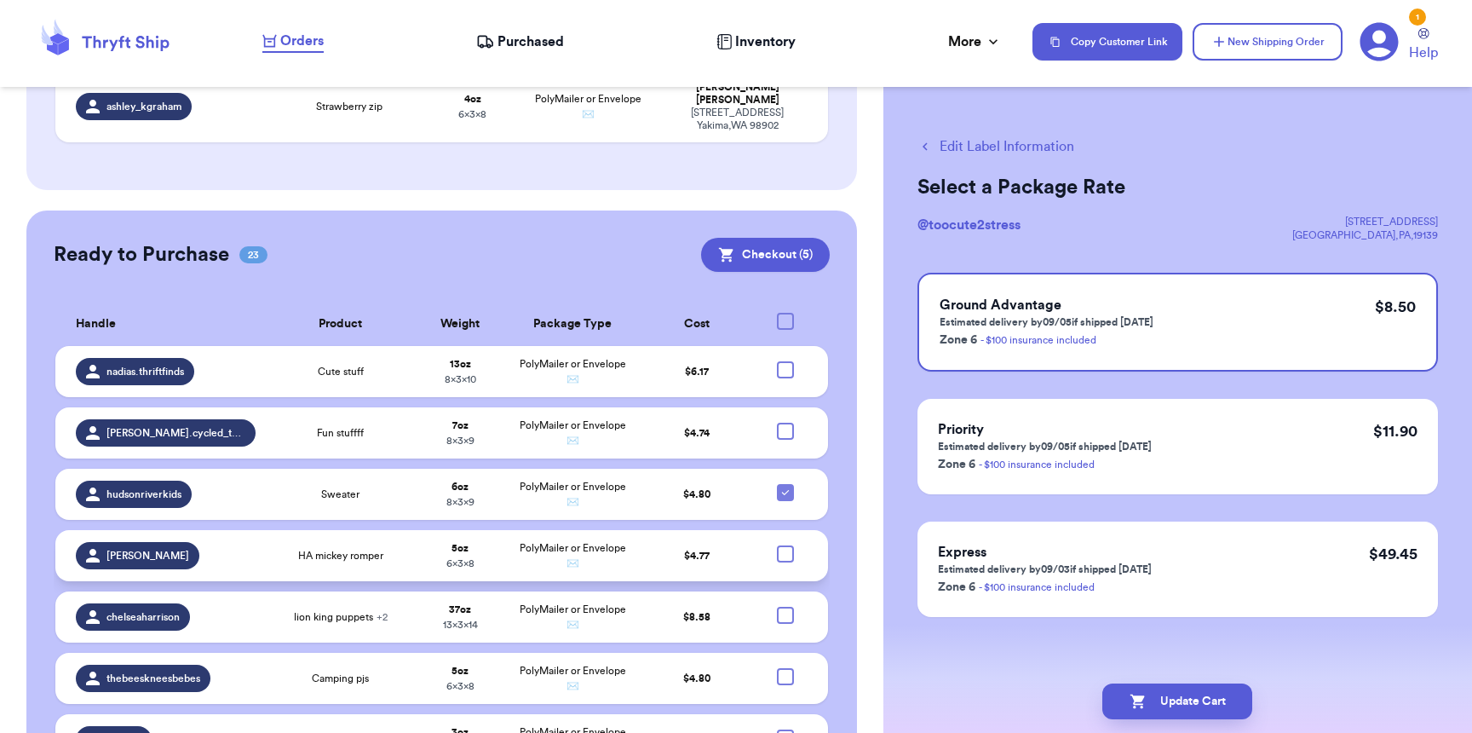
click at [777, 545] on div at bounding box center [785, 553] width 17 height 17
click at [785, 545] on input "checkbox" at bounding box center [785, 545] width 1 height 1
checkbox input "true"
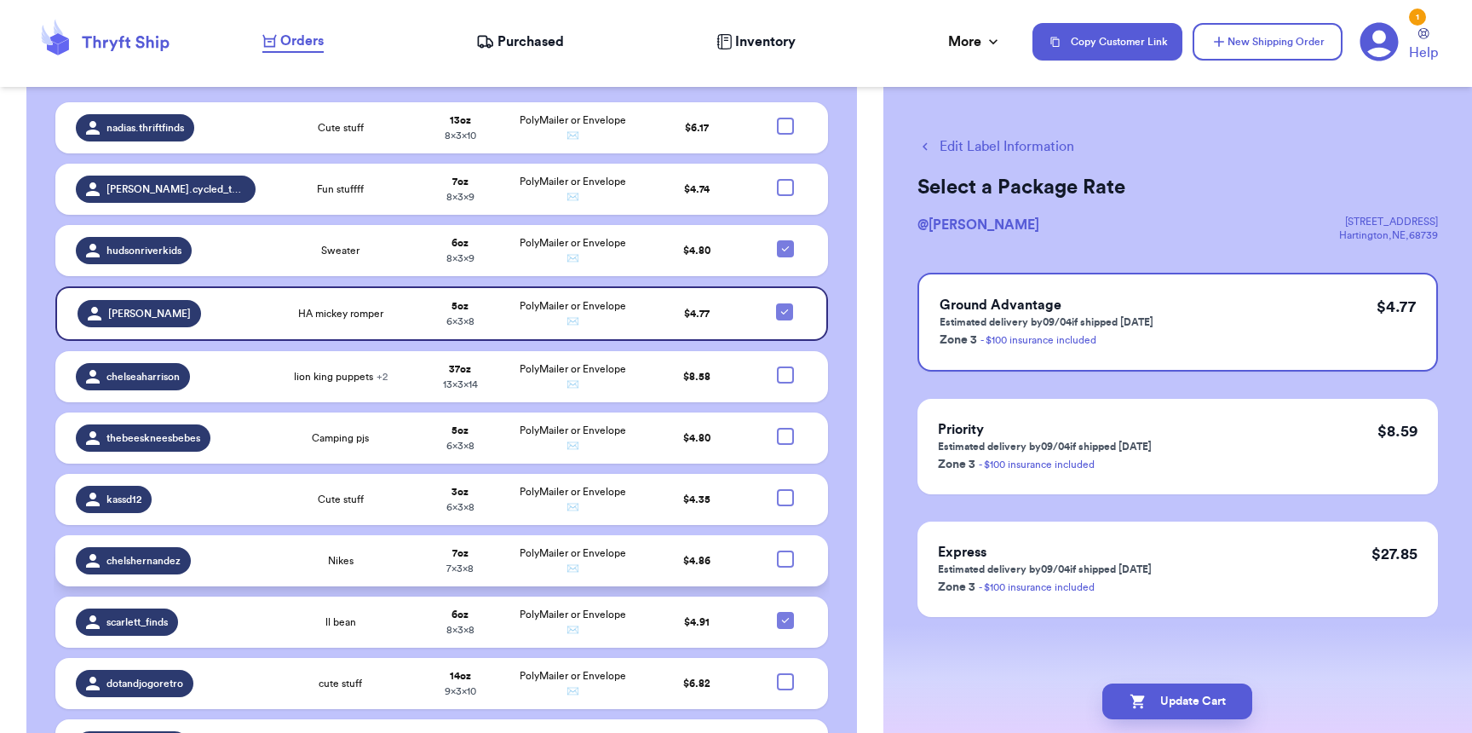
scroll to position [1492, 0]
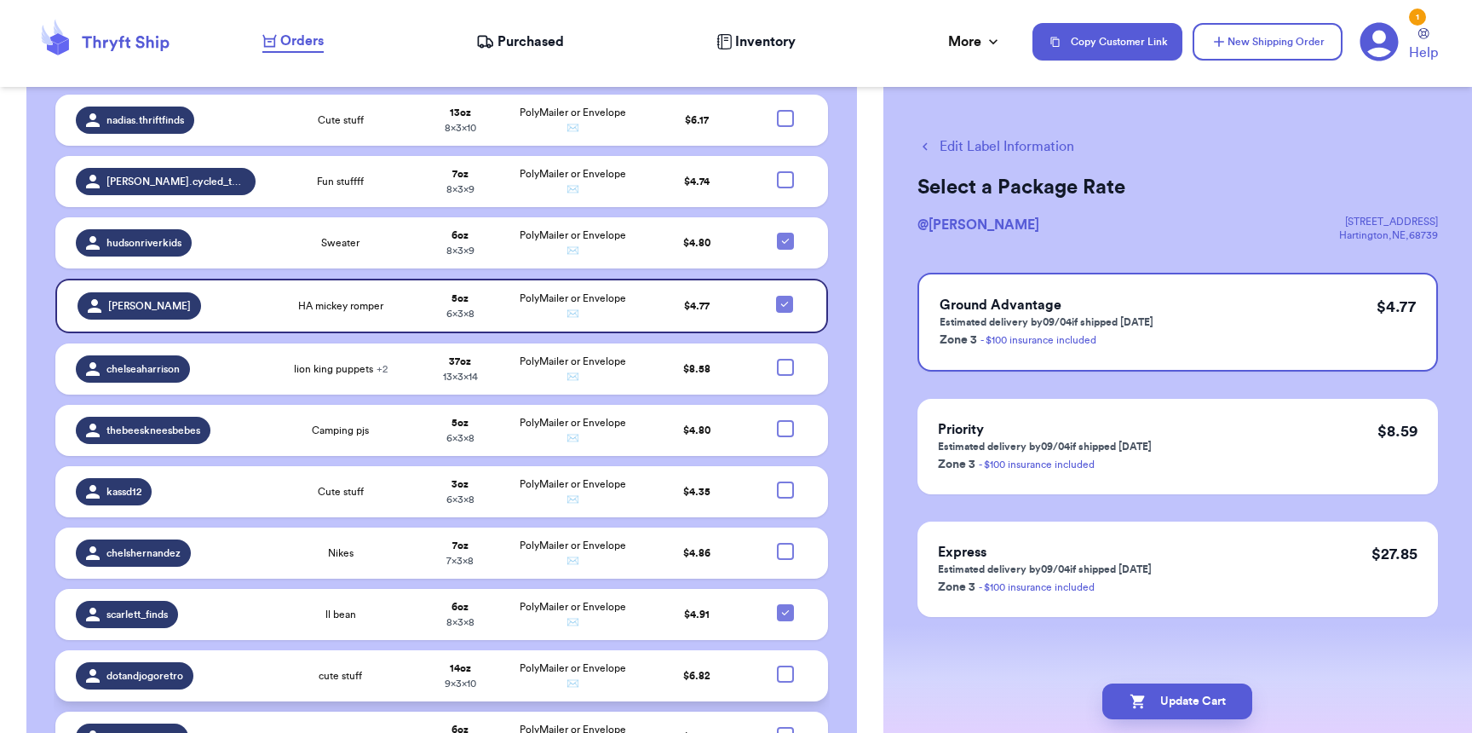
click at [777, 666] on div at bounding box center [785, 674] width 17 height 17
click at [785, 665] on input "checkbox" at bounding box center [785, 665] width 1 height 1
checkbox input "true"
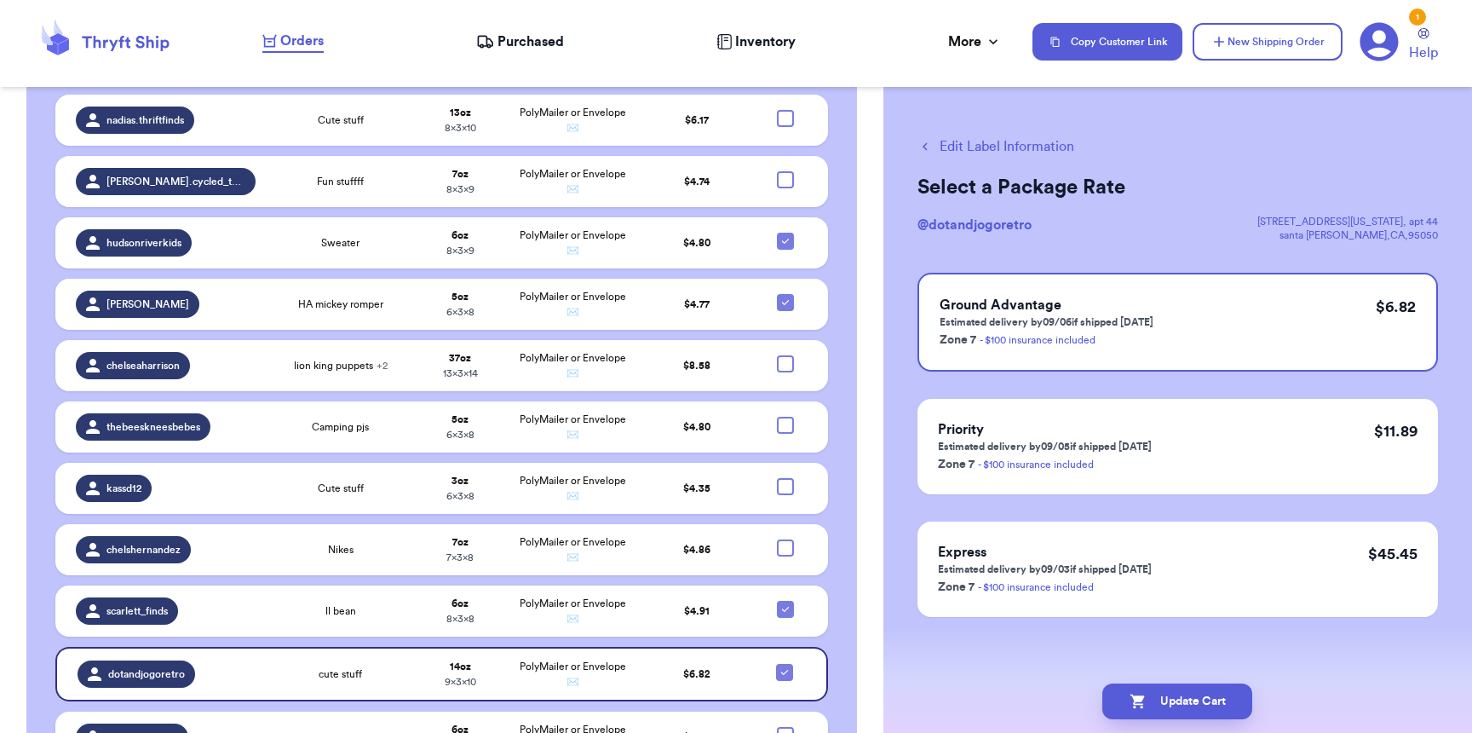
scroll to position [1548, 0]
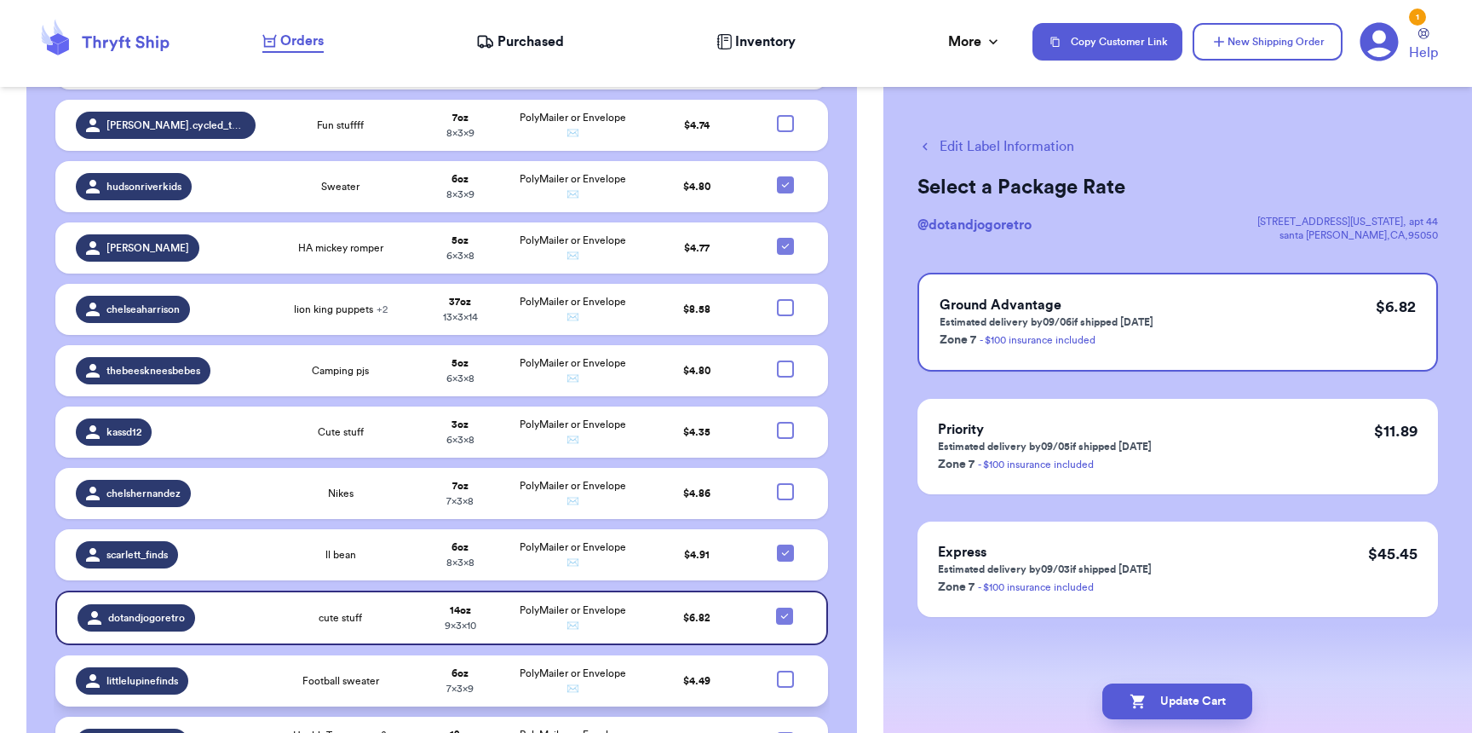
click at [777, 671] on div at bounding box center [785, 679] width 17 height 17
click at [785, 670] on input "checkbox" at bounding box center [785, 670] width 1 height 1
checkbox input "true"
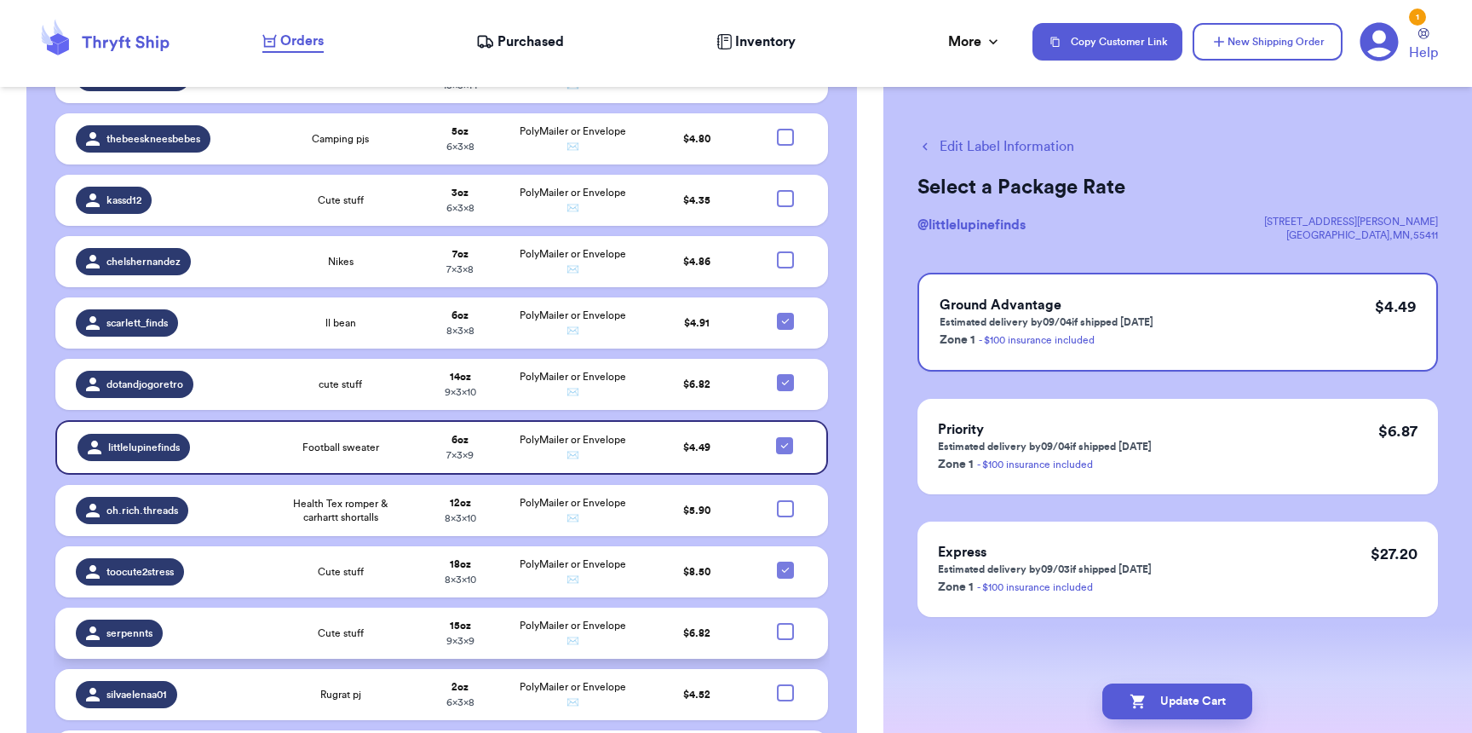
scroll to position [1781, 0]
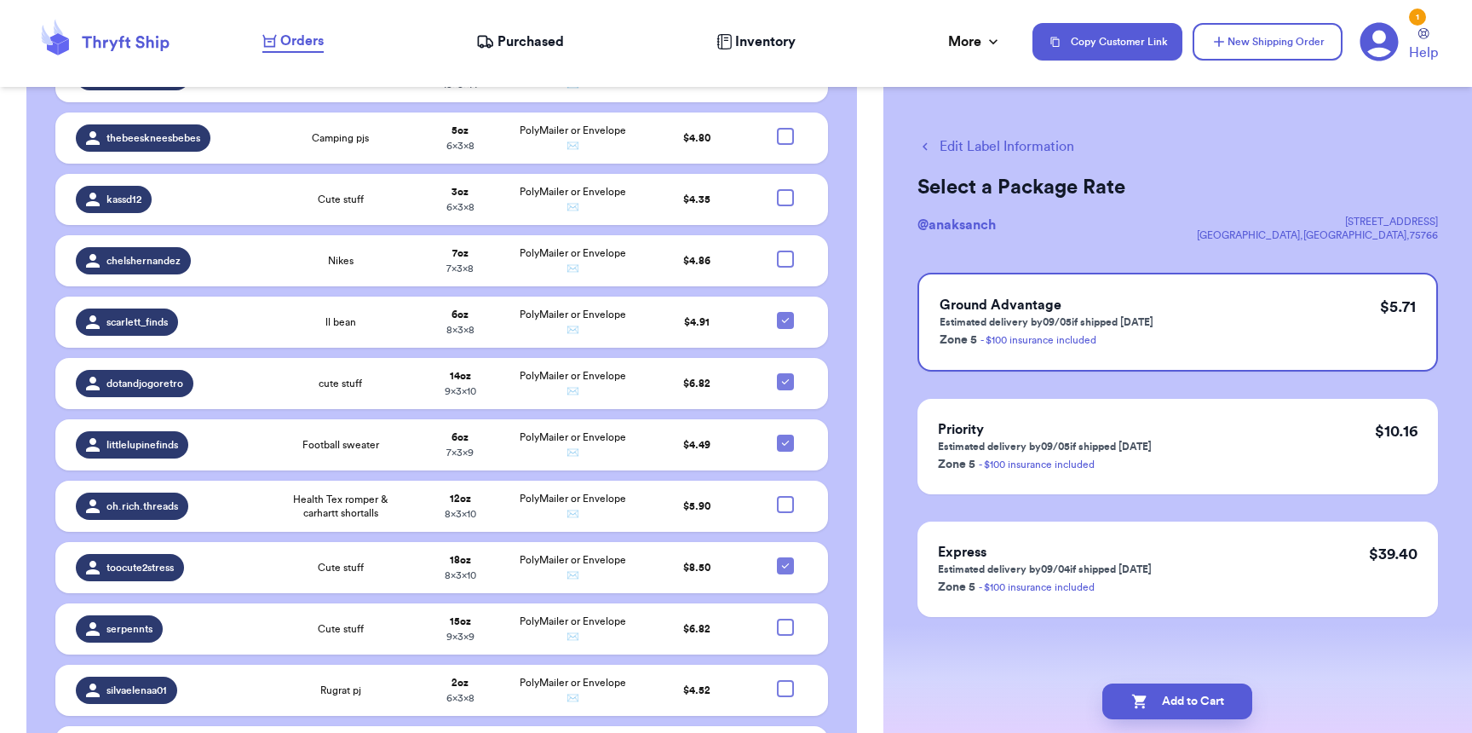
checkbox input "true"
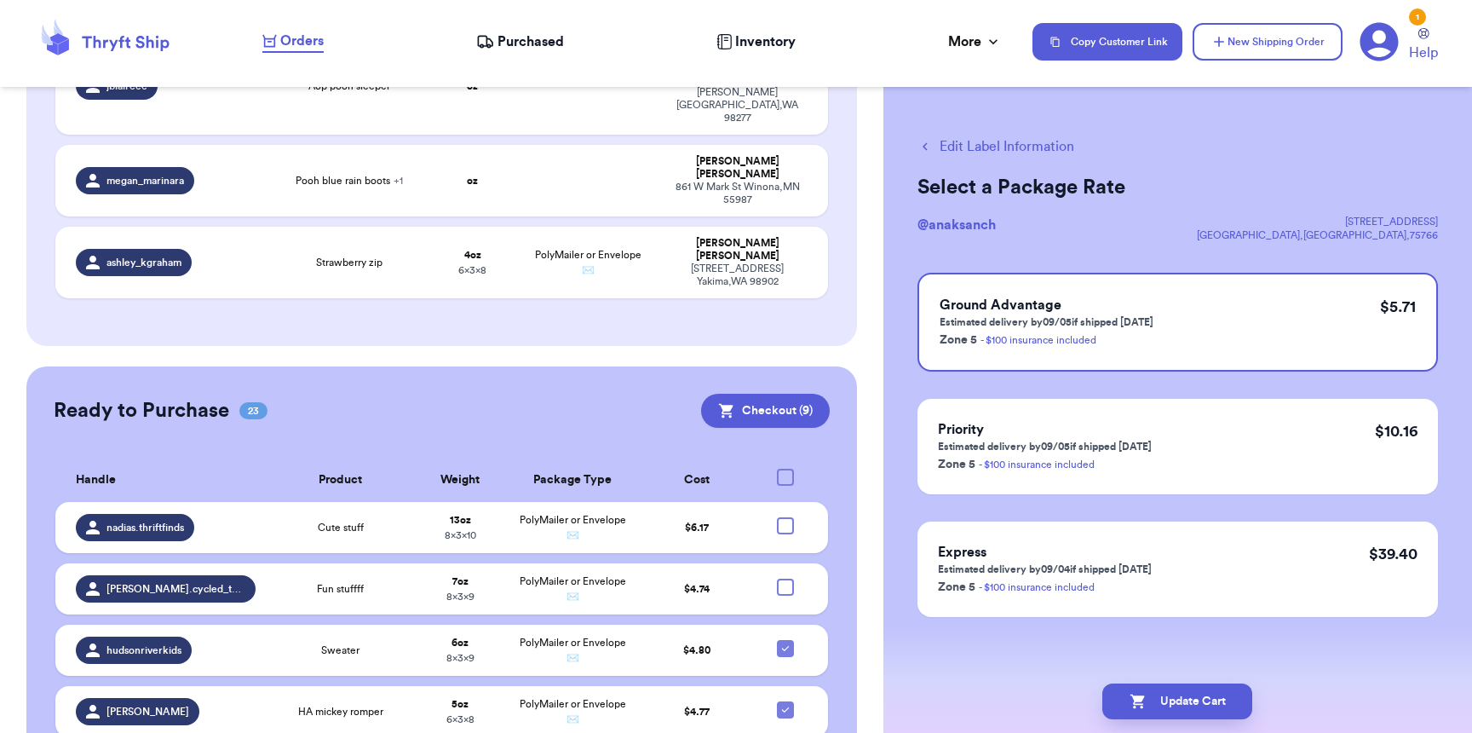
scroll to position [1082, 0]
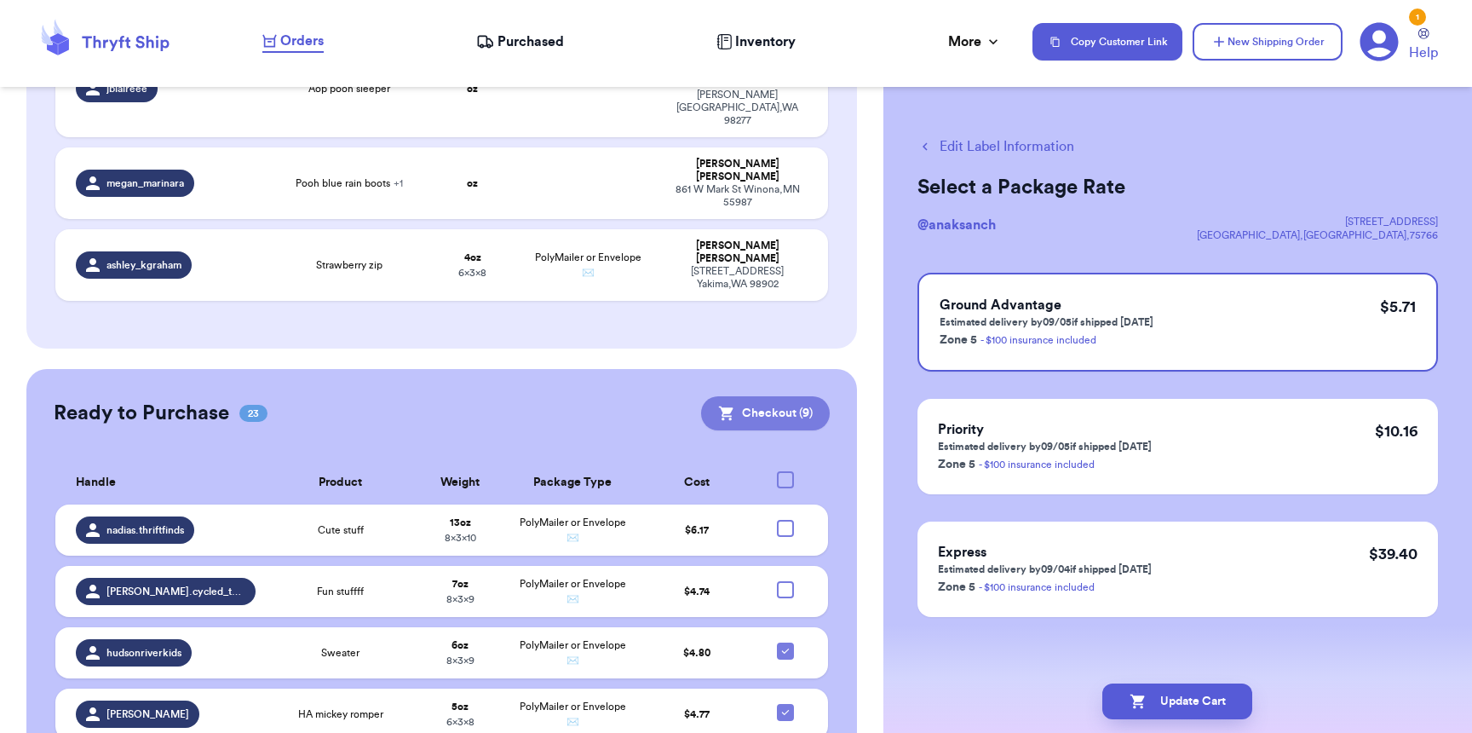
click at [757, 396] on button "Checkout ( 9 )" at bounding box center [765, 413] width 129 height 34
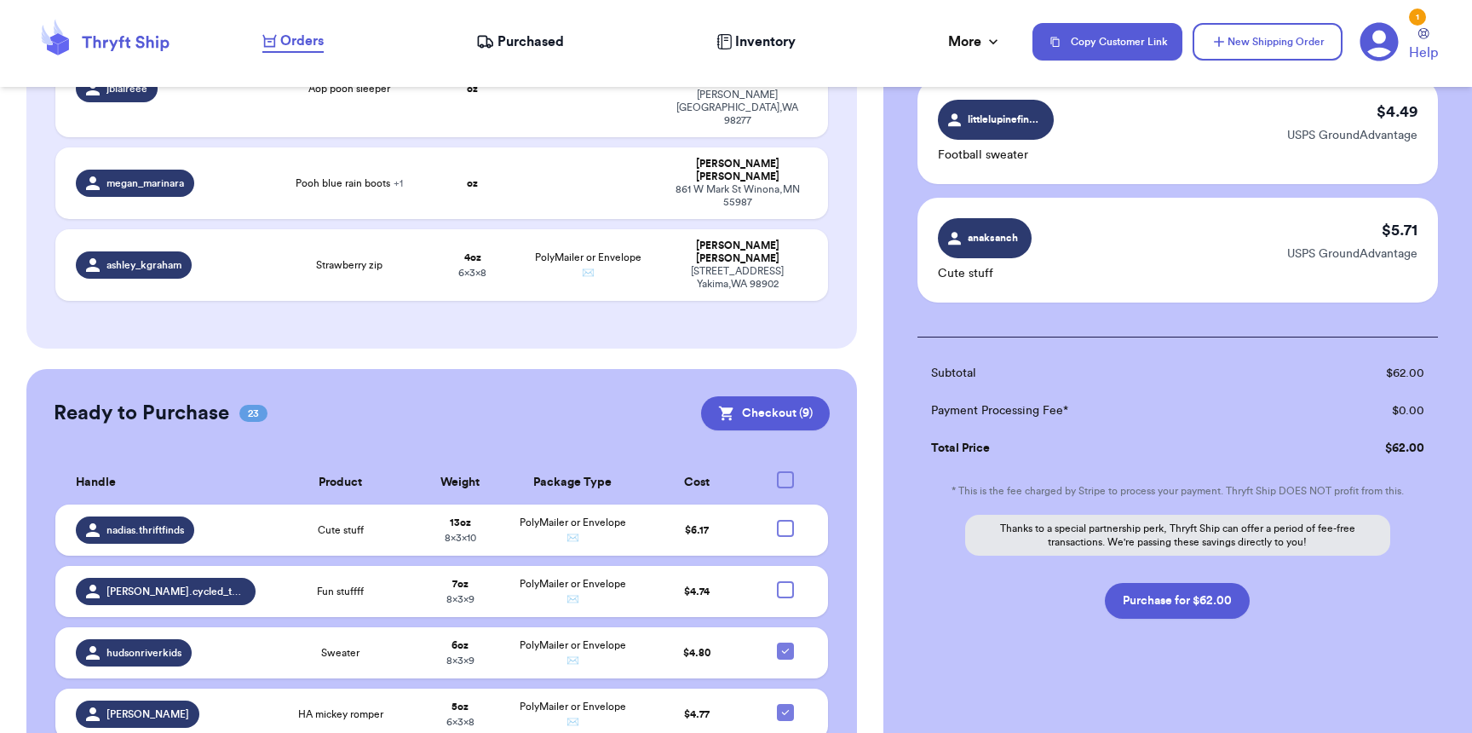
scroll to position [966, 0]
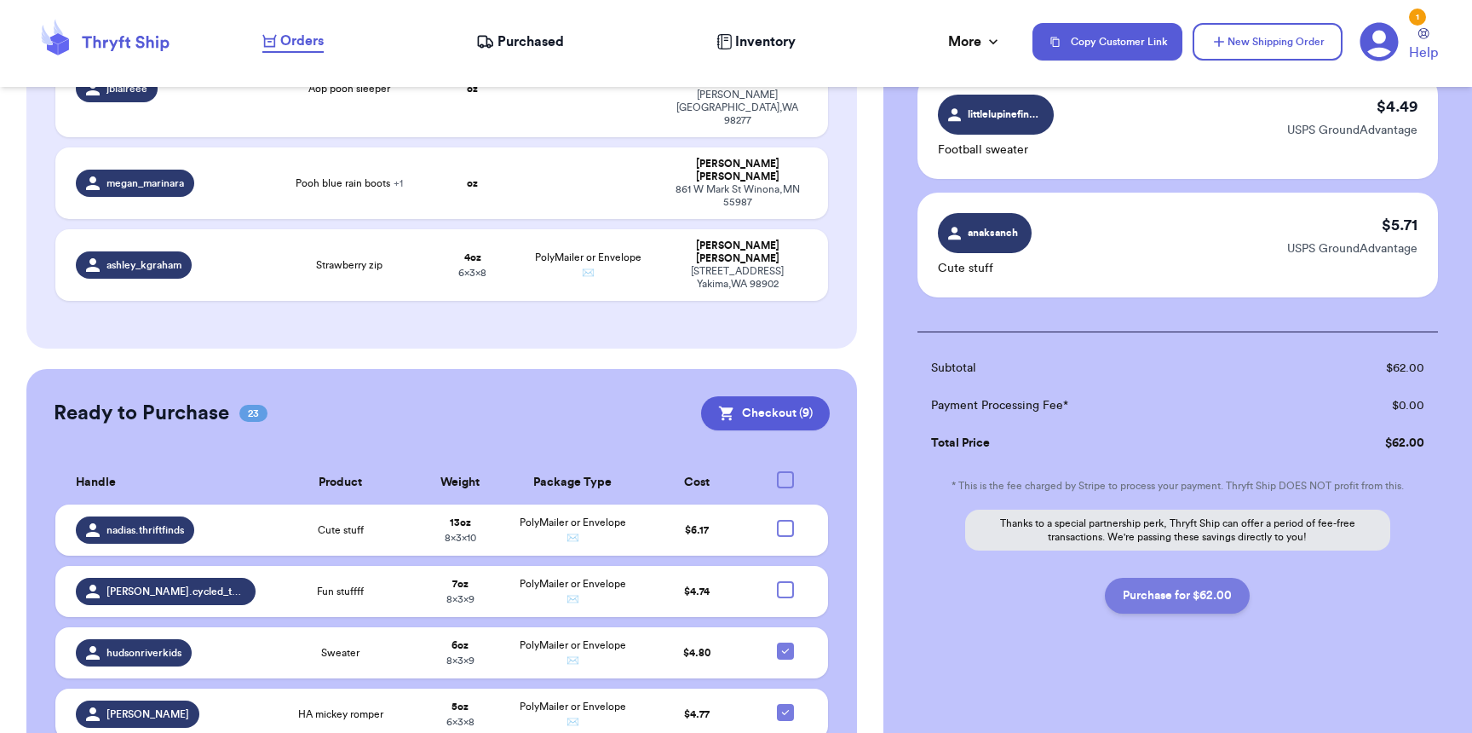
click at [1157, 608] on button "Purchase for $62.00" at bounding box center [1177, 596] width 145 height 36
checkbox input "false"
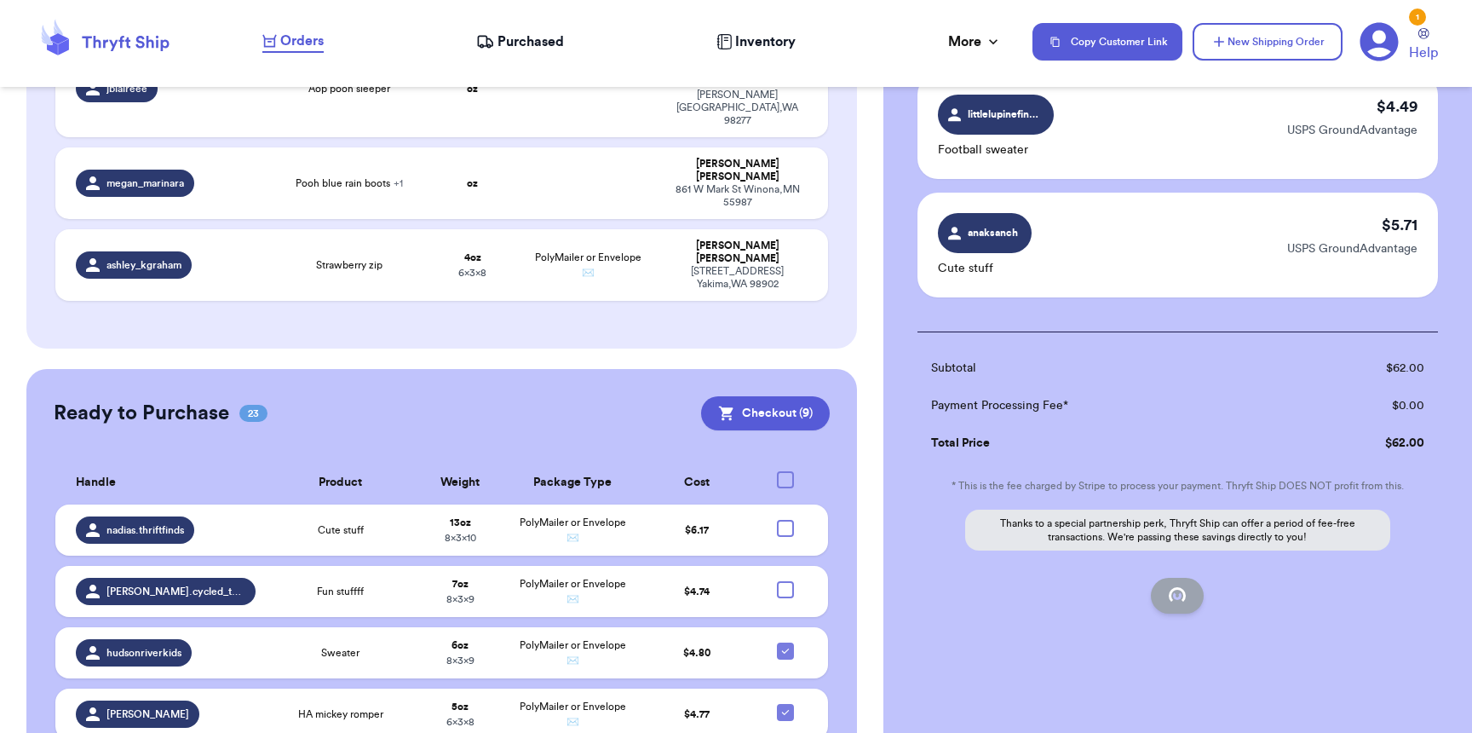
checkbox input "false"
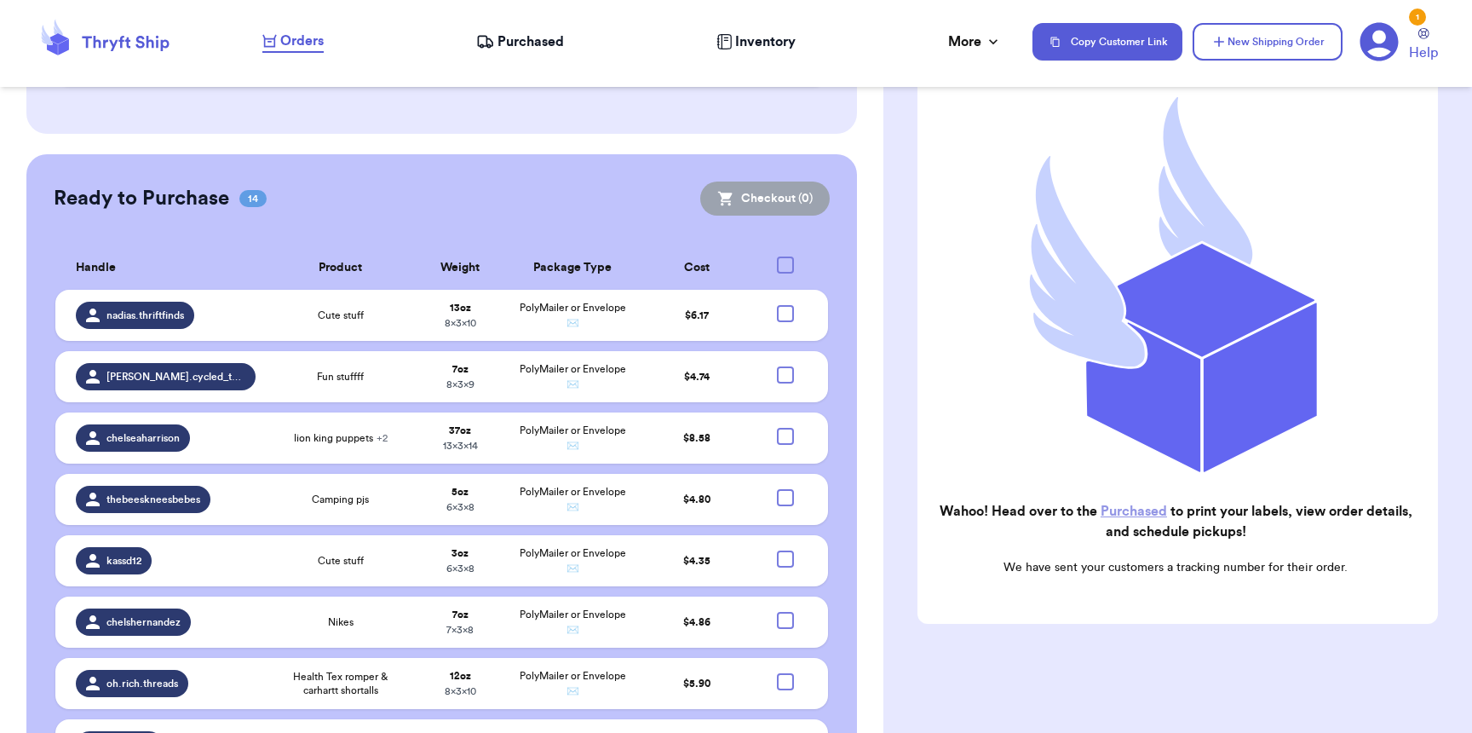
scroll to position [1275, 0]
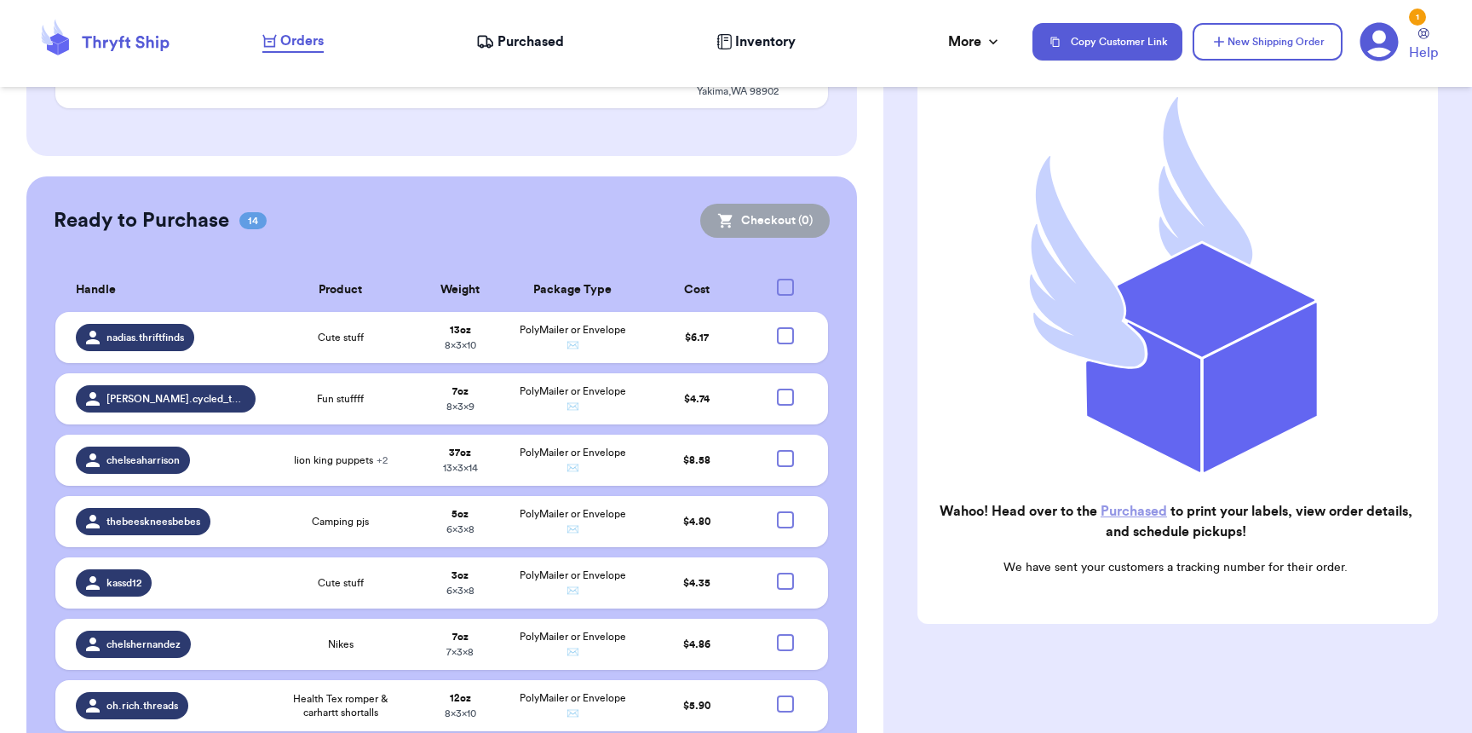
click at [539, 43] on span "Purchased" at bounding box center [531, 42] width 66 height 20
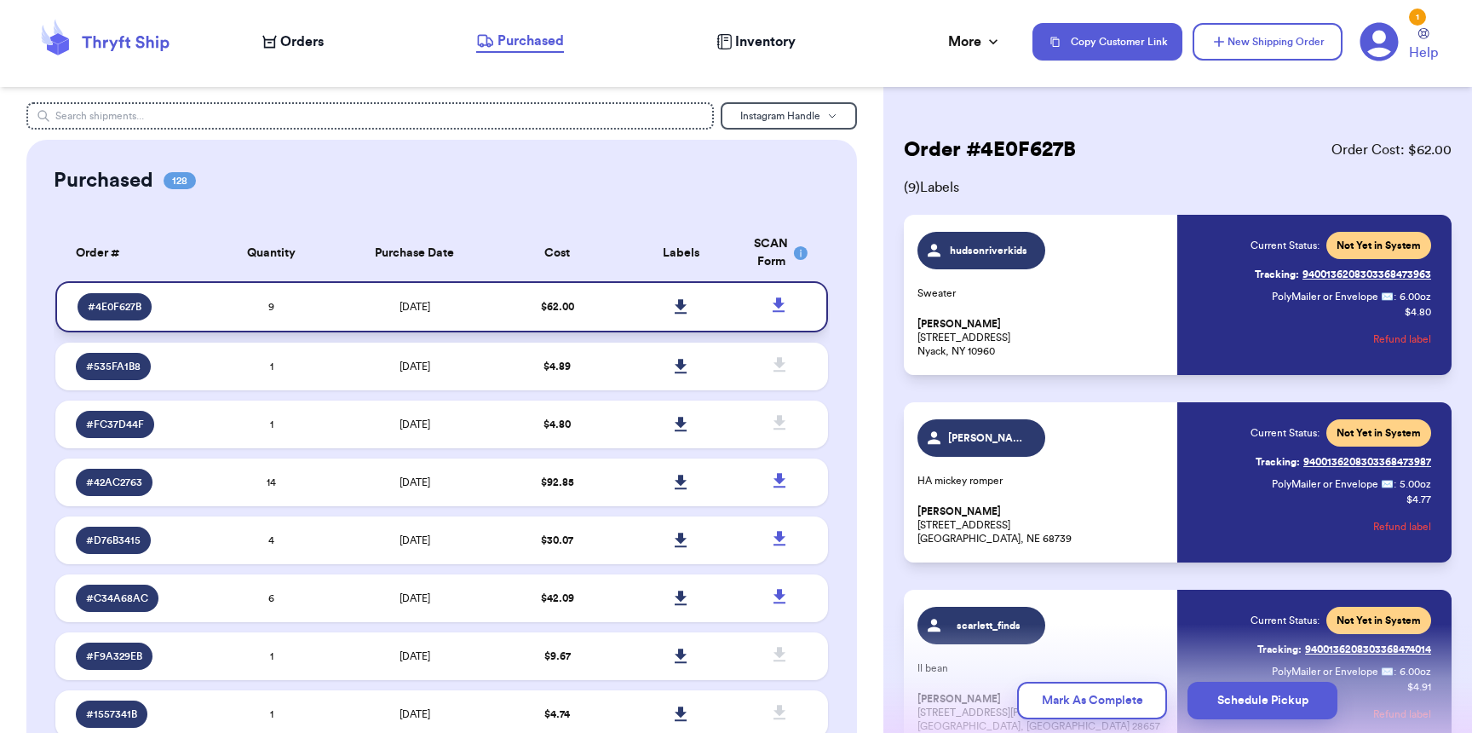
click at [675, 306] on icon at bounding box center [681, 306] width 12 height 14
click at [299, 49] on span "Orders" at bounding box center [301, 42] width 43 height 20
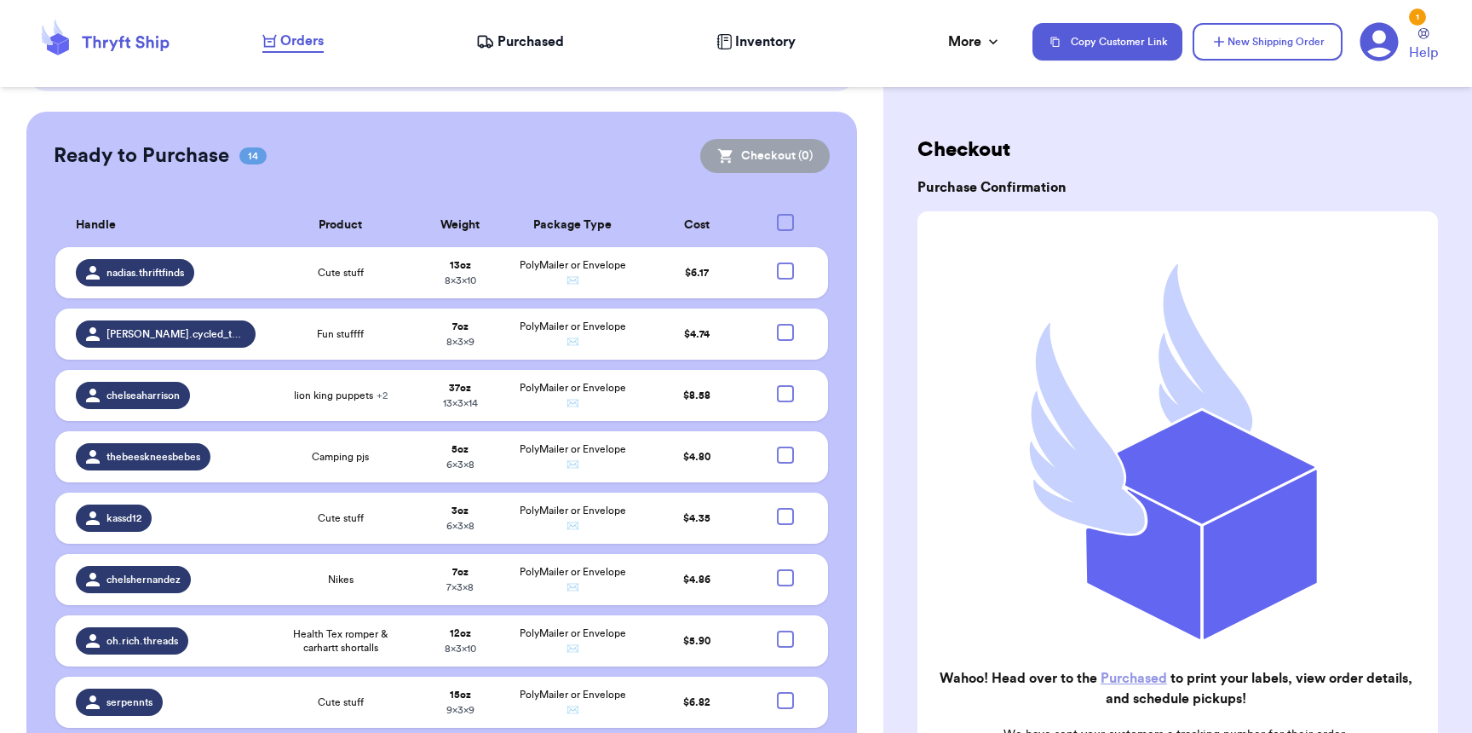
scroll to position [1360, 0]
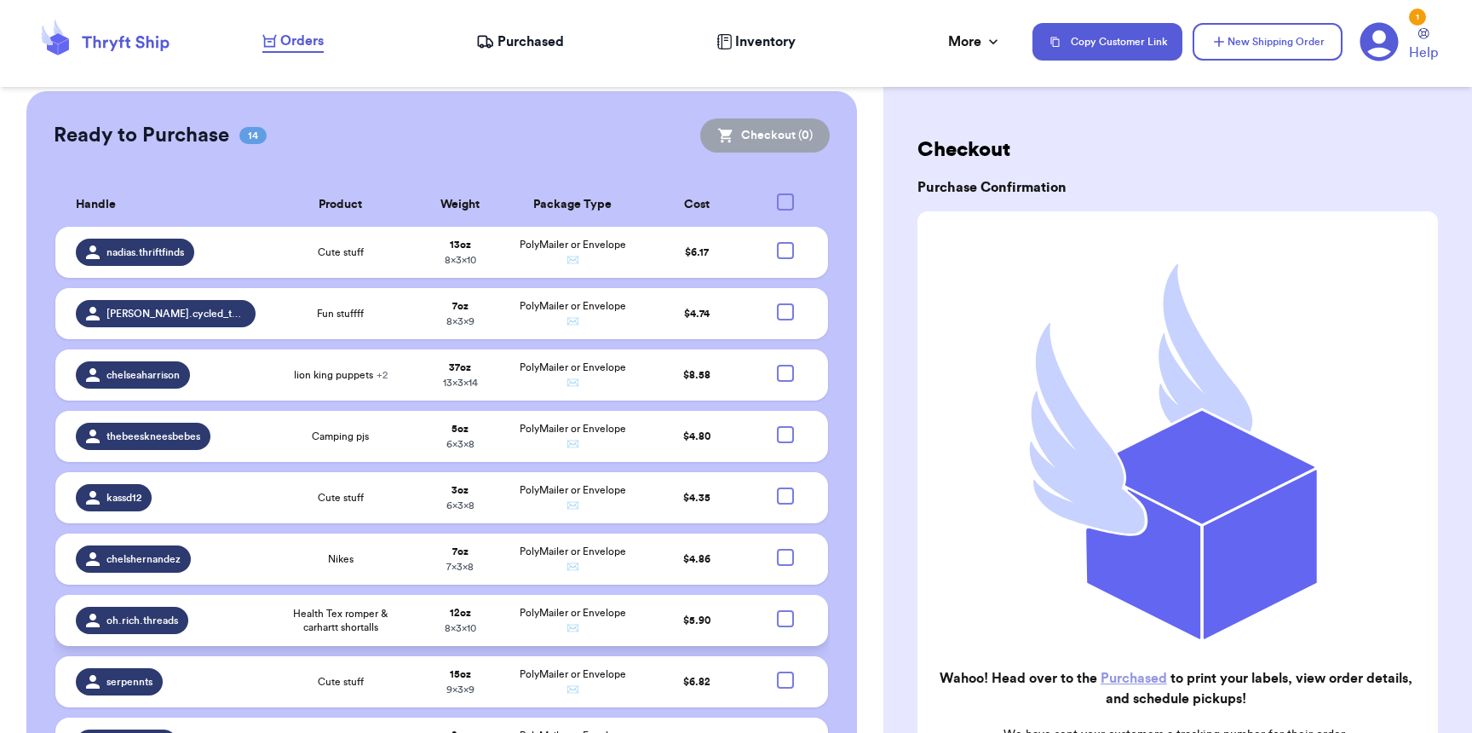
click at [777, 610] on div at bounding box center [785, 618] width 17 height 17
click at [785, 609] on input "checkbox" at bounding box center [785, 609] width 1 height 1
checkbox input "true"
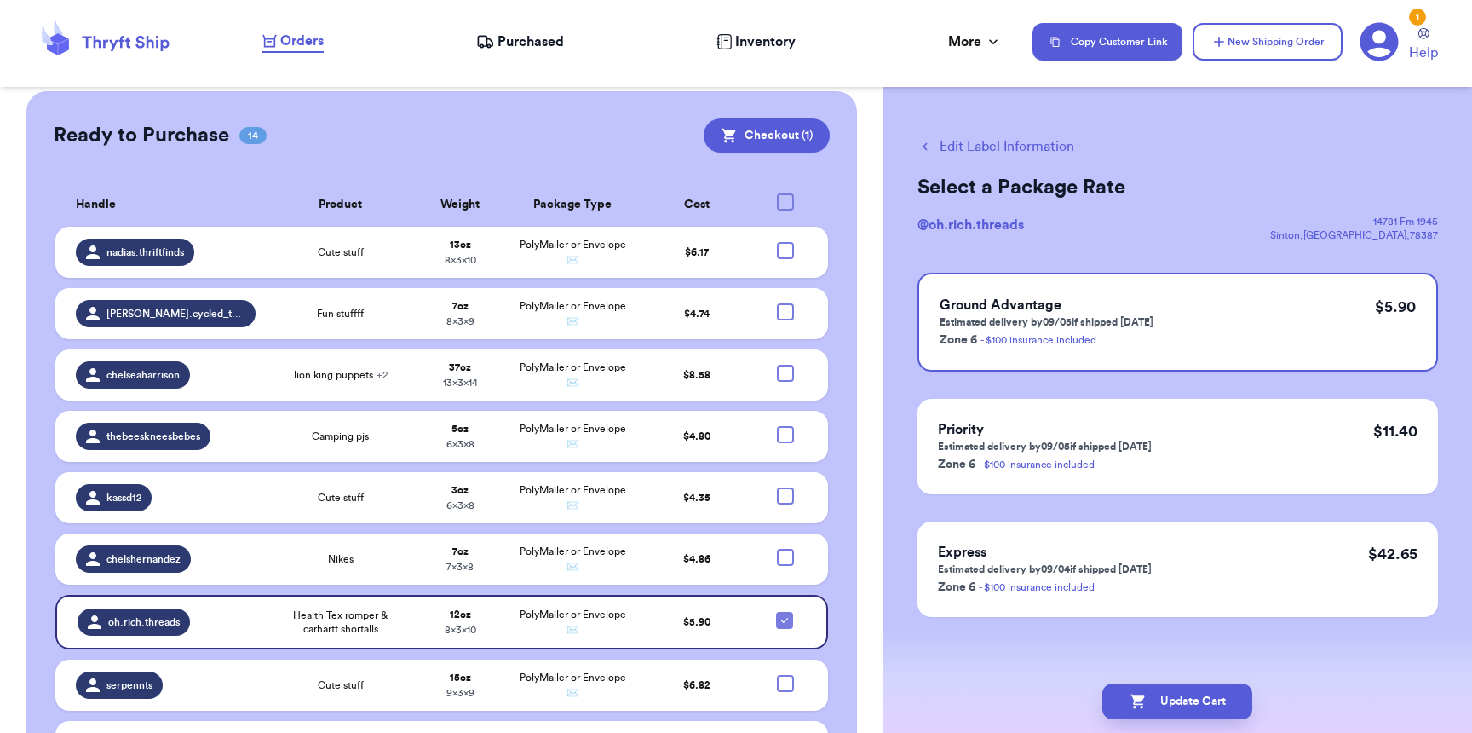
checkbox input "true"
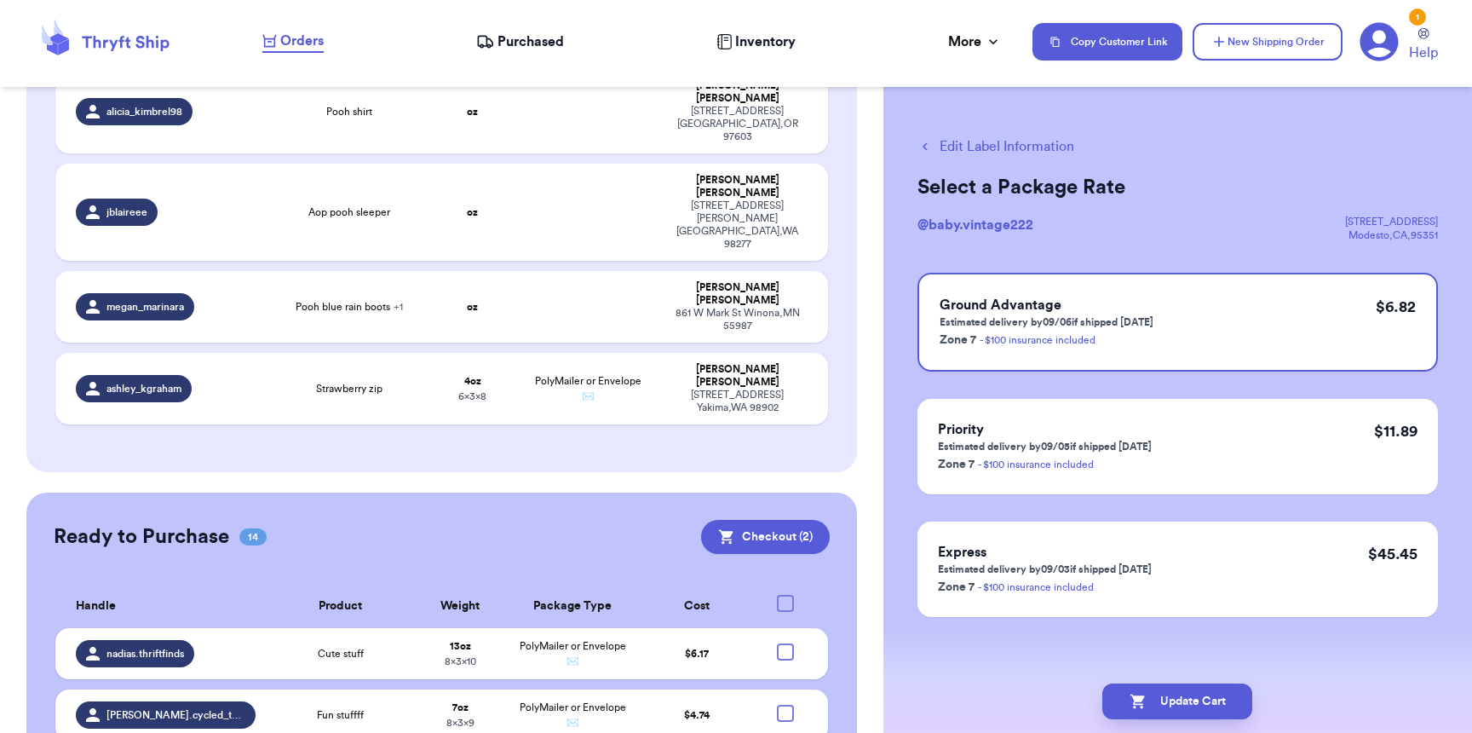
scroll to position [718, 0]
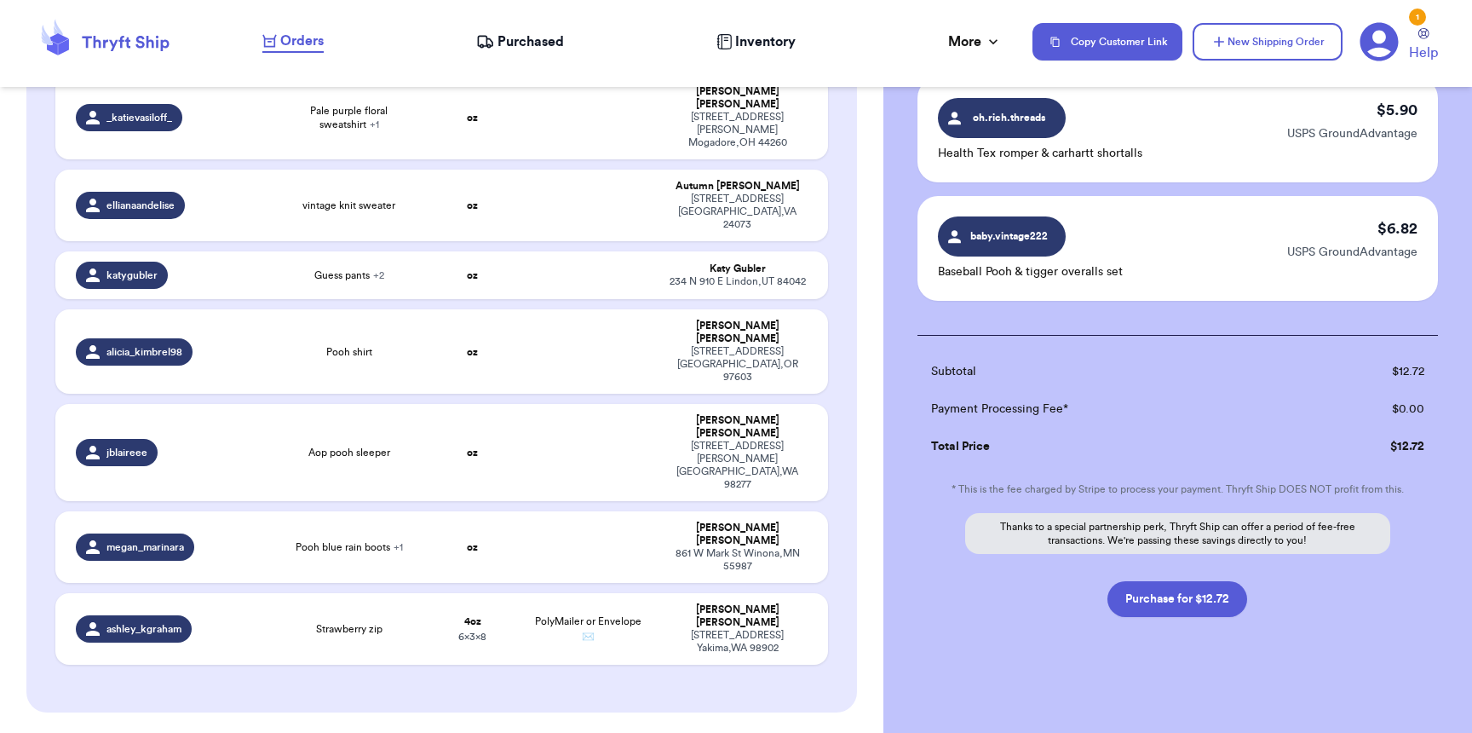
scroll to position [137, 0]
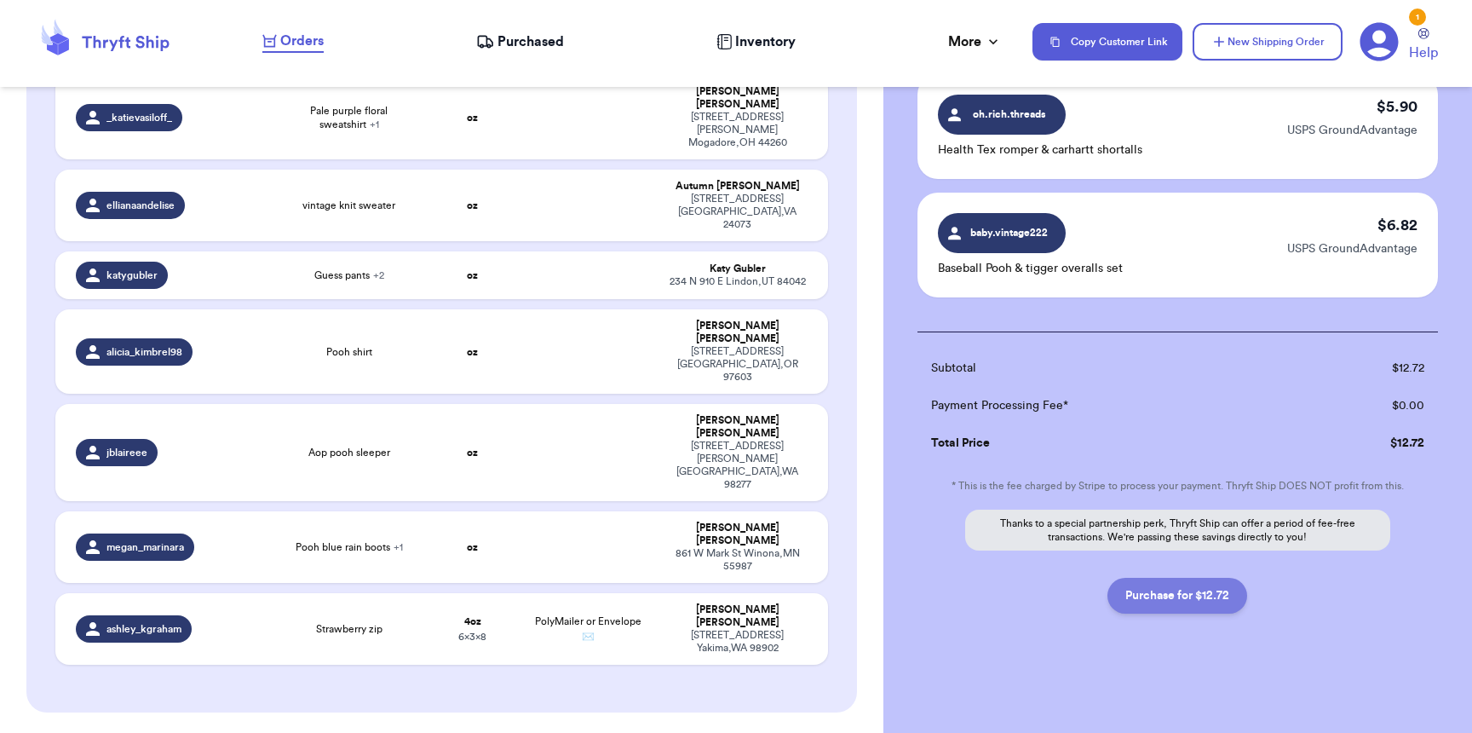
click at [1188, 605] on button "Purchase for $12.72" at bounding box center [1178, 596] width 140 height 36
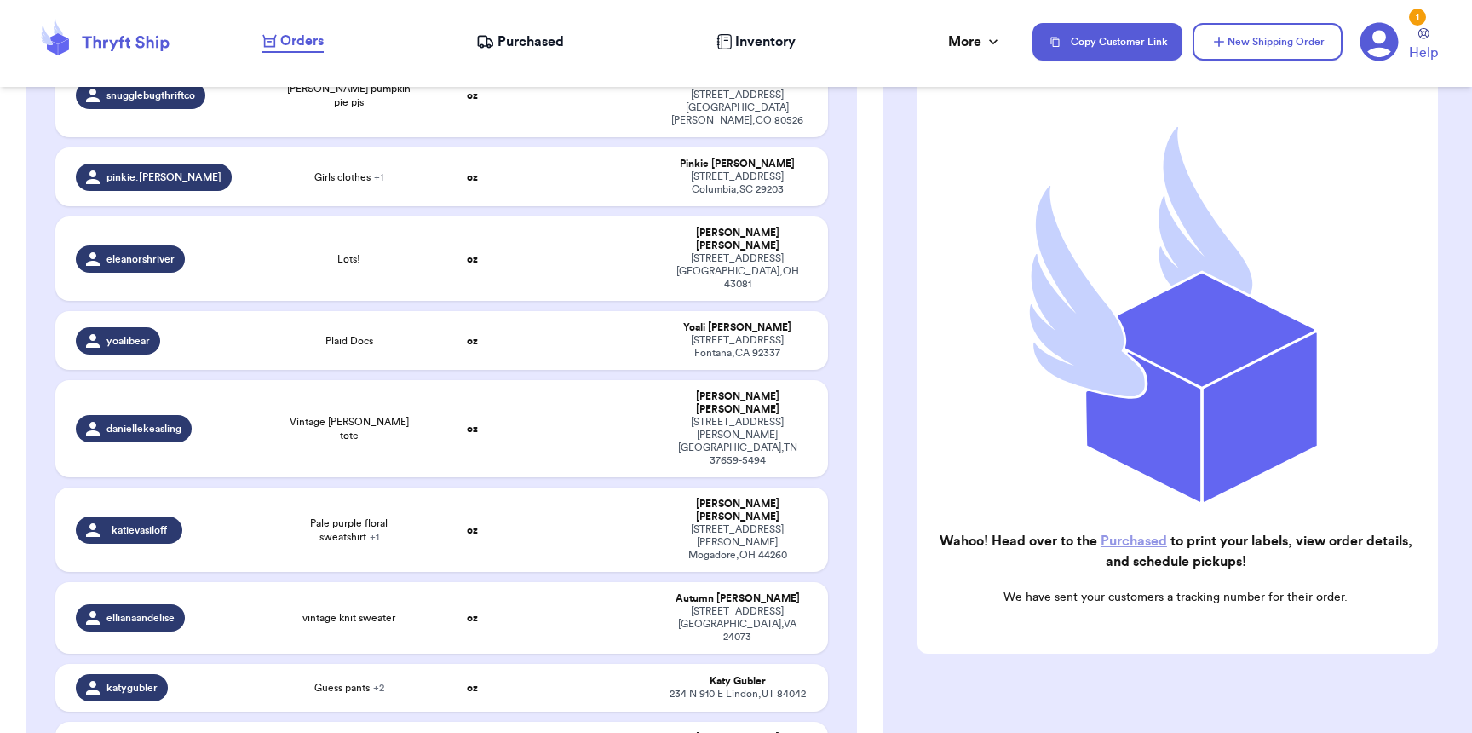
scroll to position [0, 0]
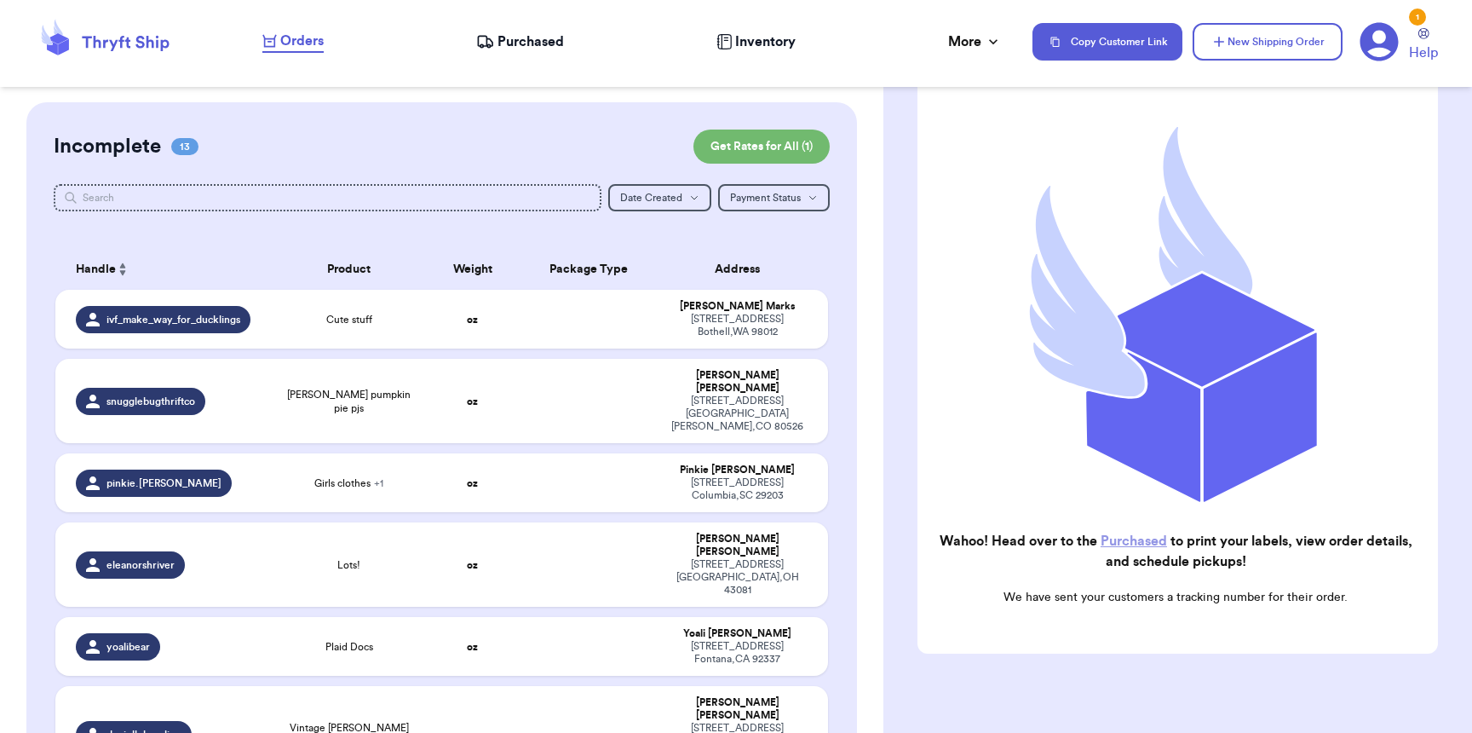
click at [513, 43] on span "Purchased" at bounding box center [531, 42] width 66 height 20
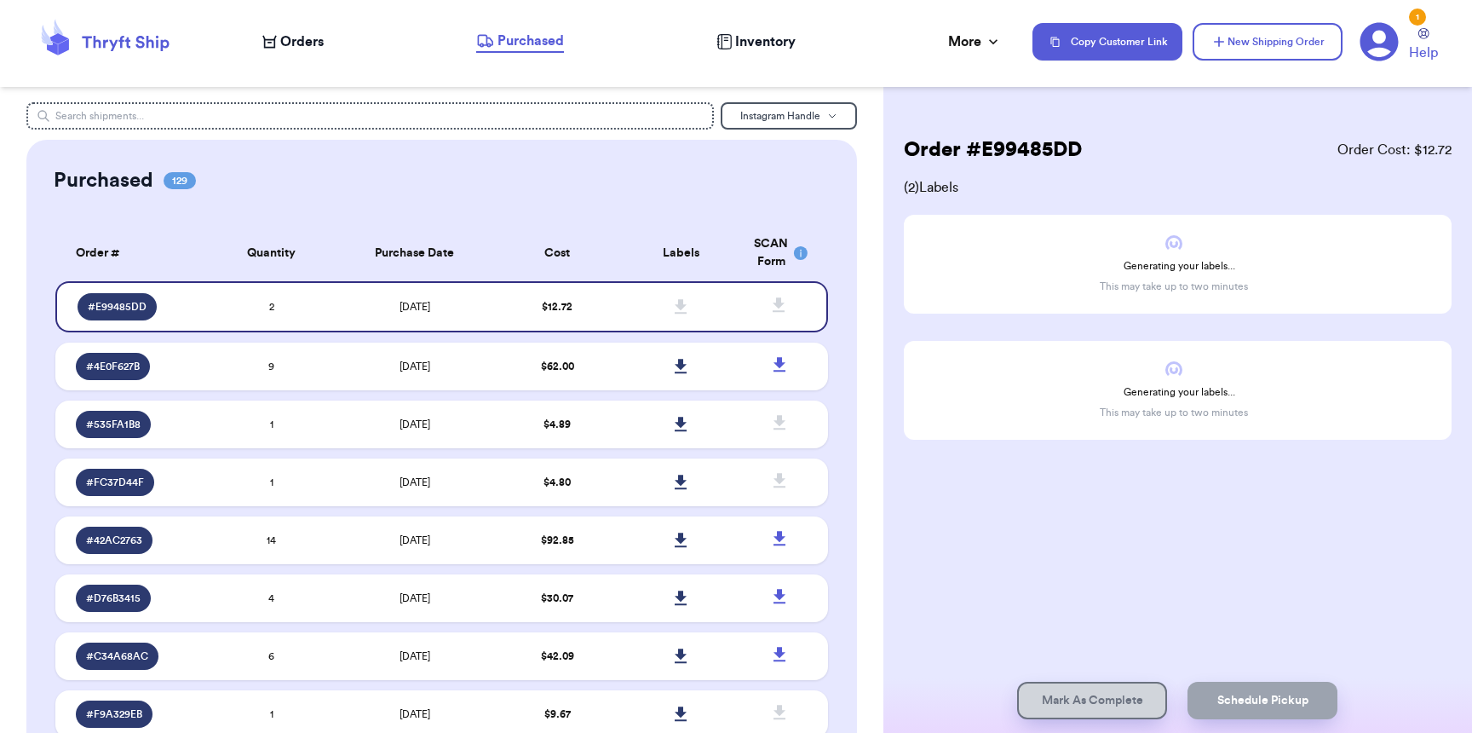
click at [300, 45] on span "Orders" at bounding box center [301, 42] width 43 height 20
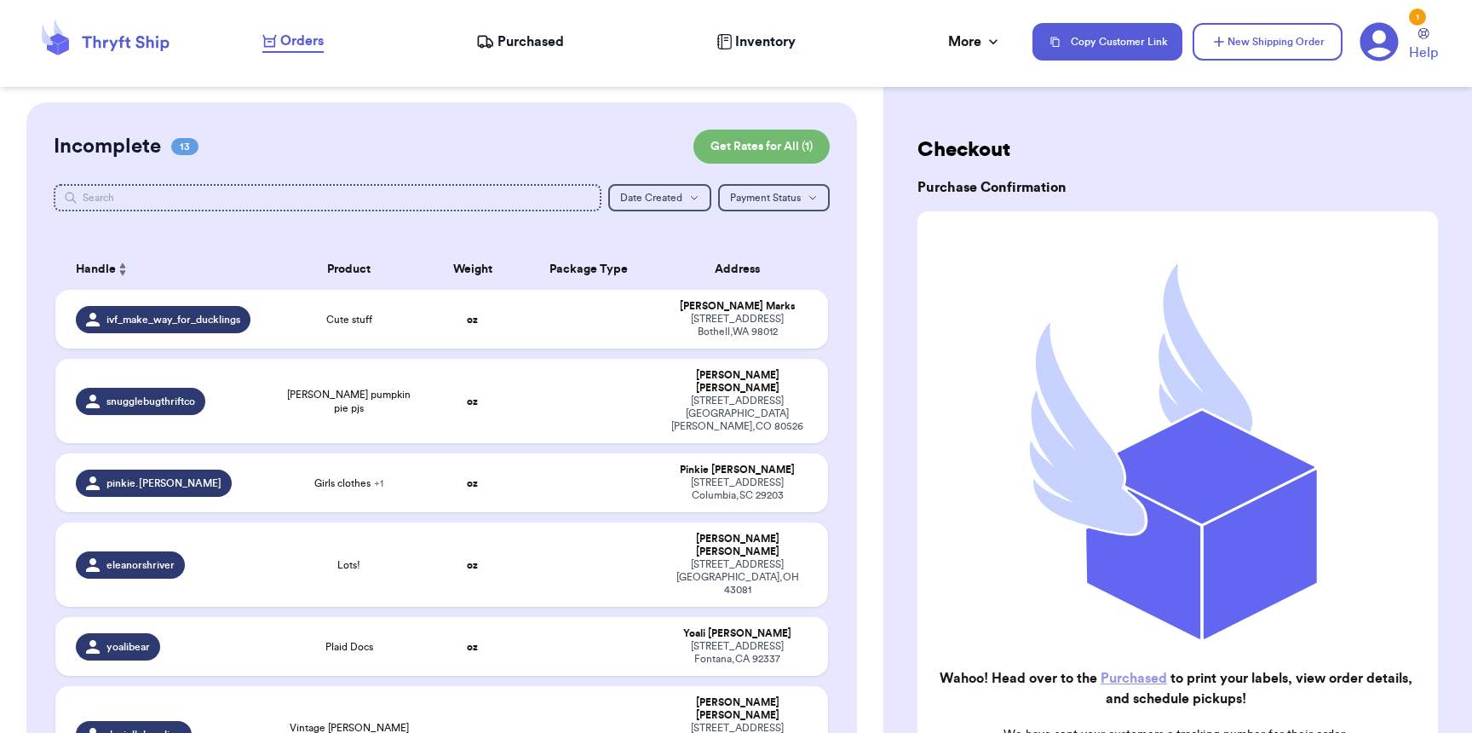
click at [506, 37] on span "Purchased" at bounding box center [531, 42] width 66 height 20
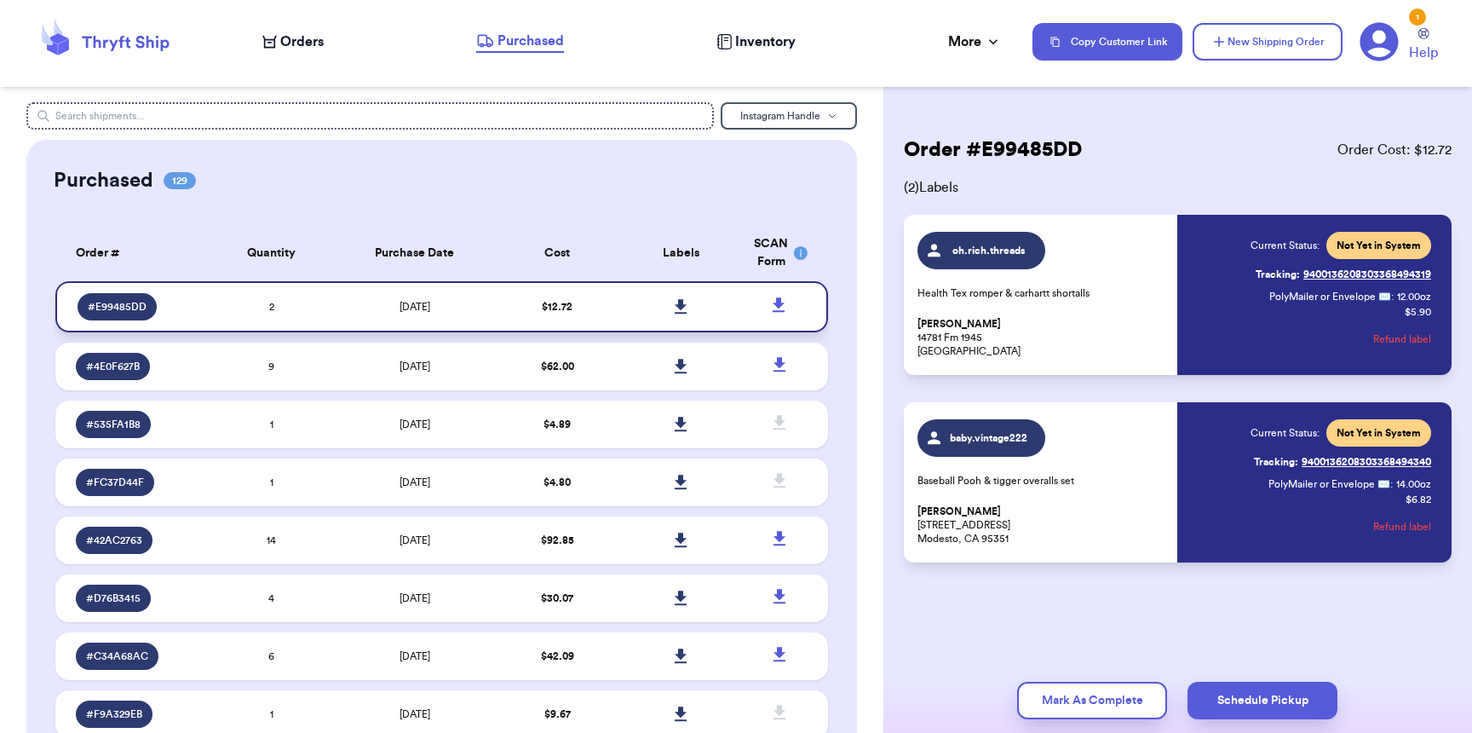
click at [675, 308] on icon at bounding box center [681, 306] width 12 height 14
